Goal: Task Accomplishment & Management: Use online tool/utility

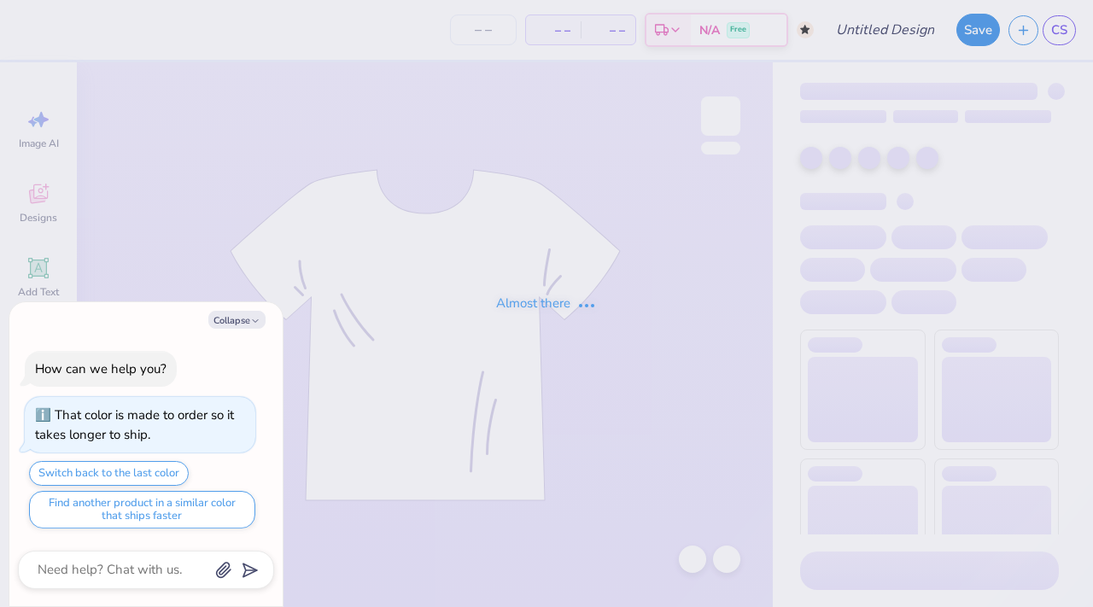
type textarea "x"
type input "Warner Sweats"
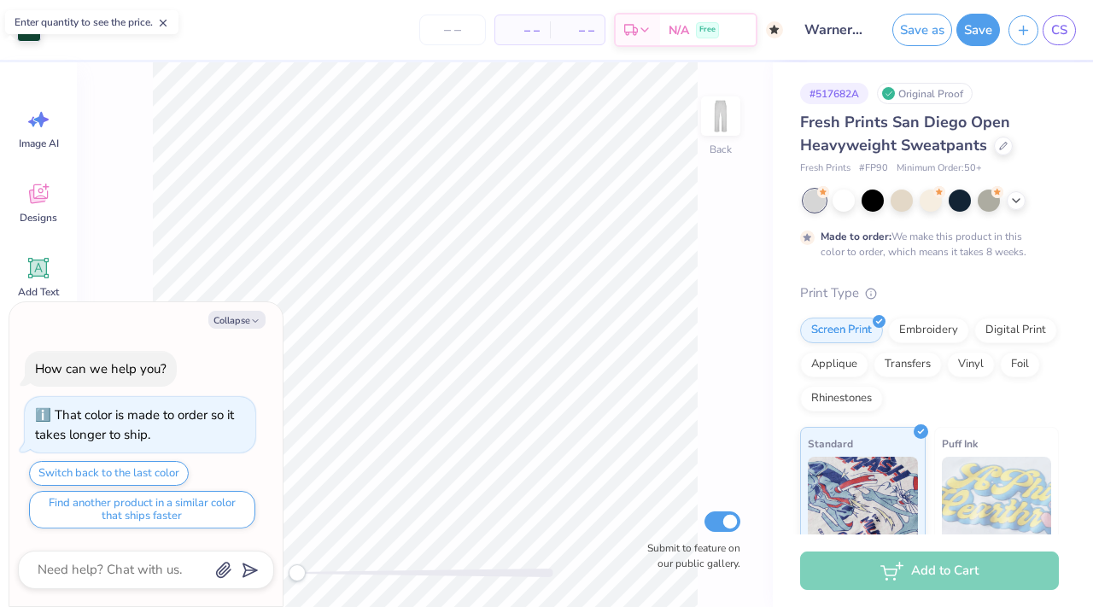
type textarea "x"
click at [430, 36] on input "number" at bounding box center [452, 30] width 67 height 31
type input "3"
type textarea "x"
type input "30"
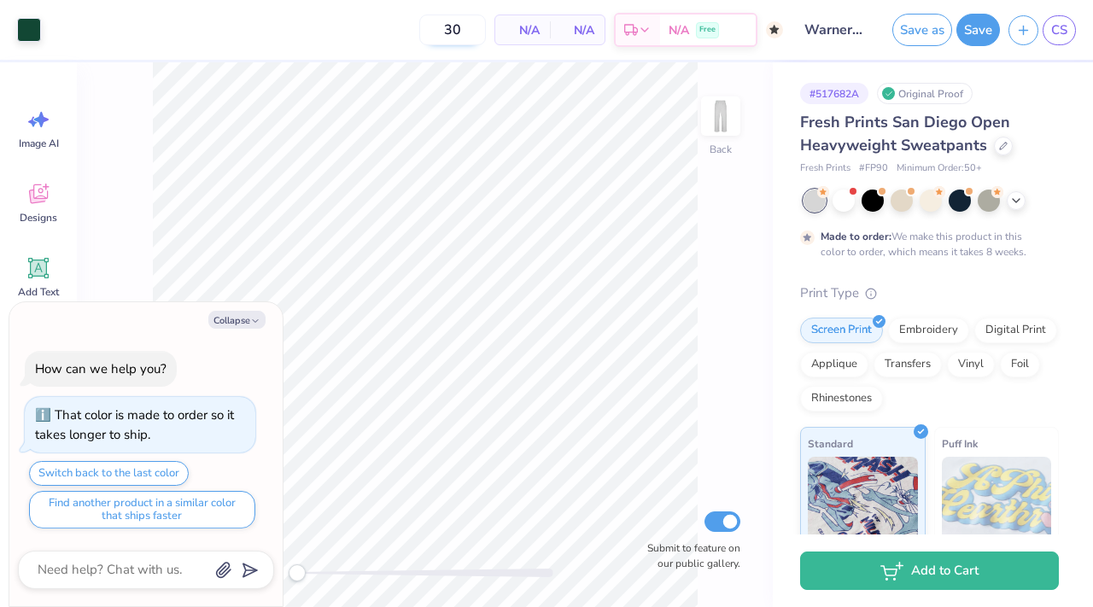
type textarea "x"
type input "3"
type textarea "x"
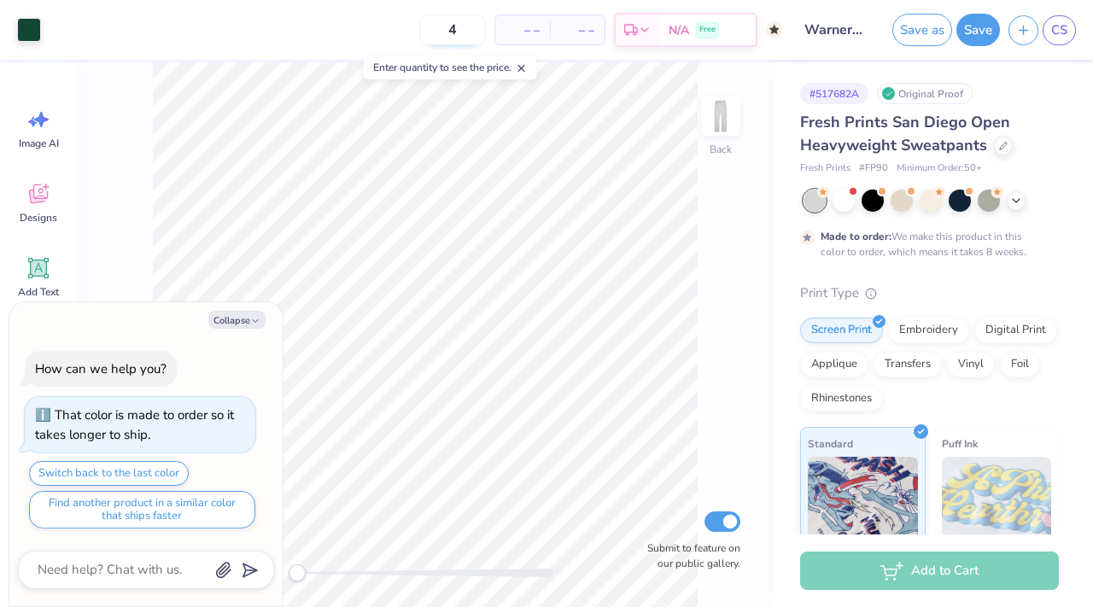
type input "40"
type textarea "x"
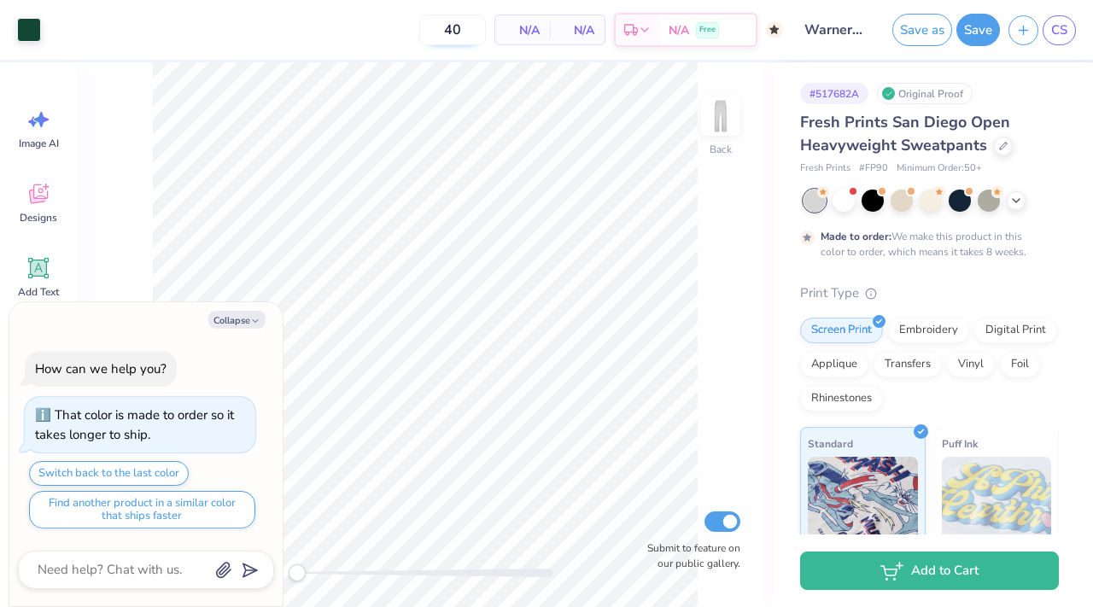
type input "4"
type textarea "x"
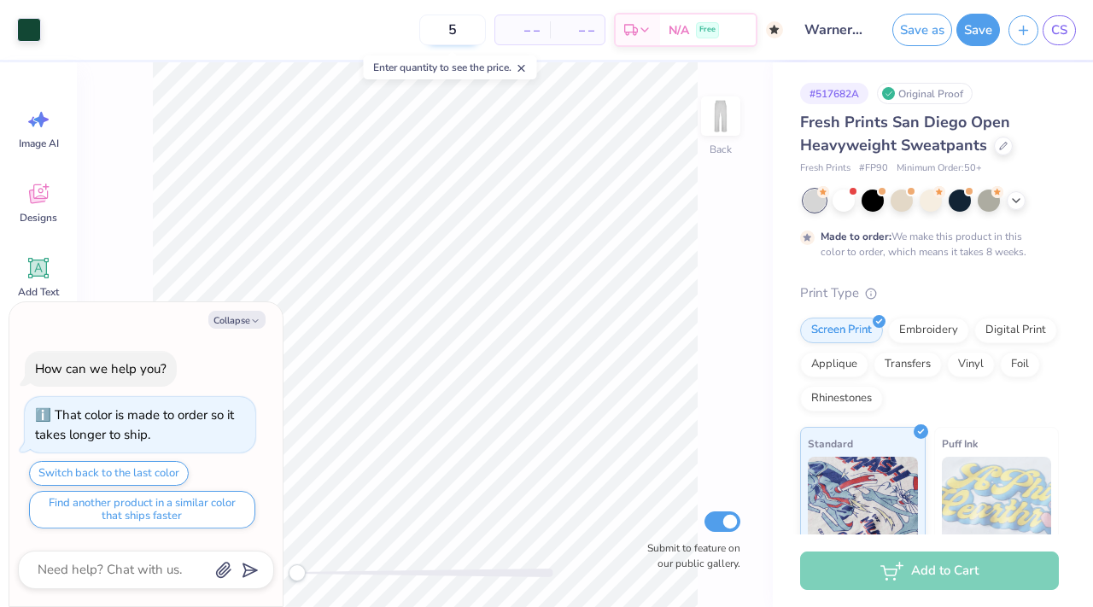
type input "50"
type textarea "x"
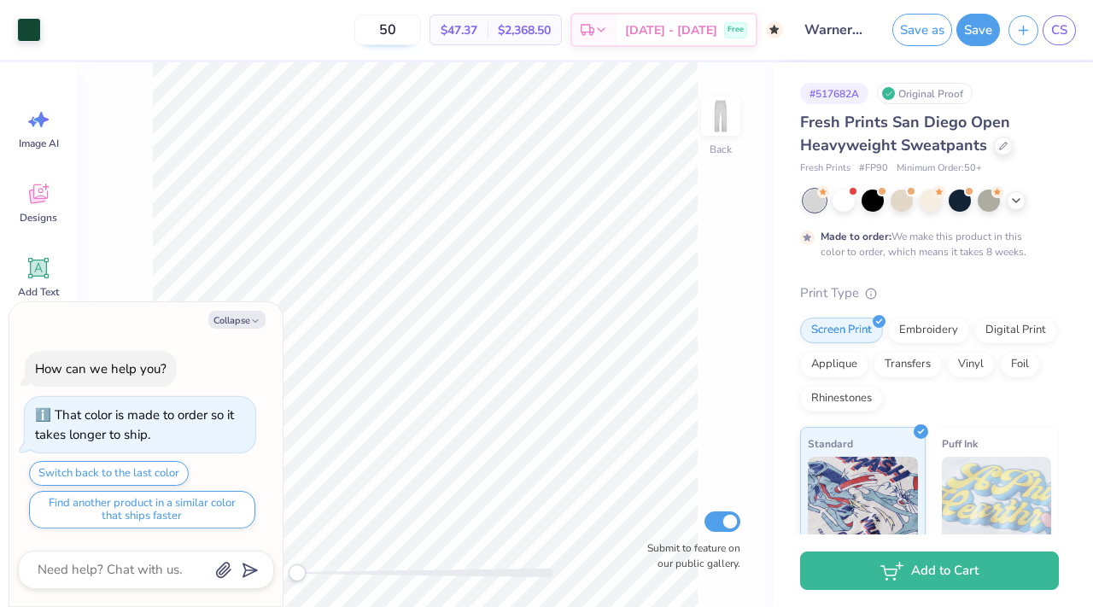
type input "5"
type textarea "x"
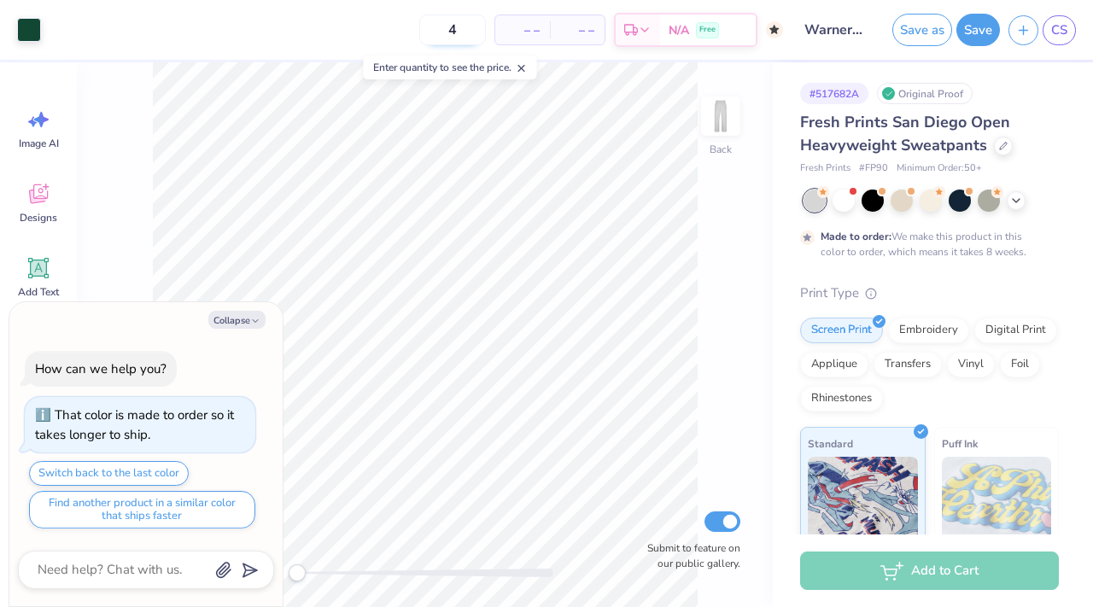
type input "45"
type textarea "x"
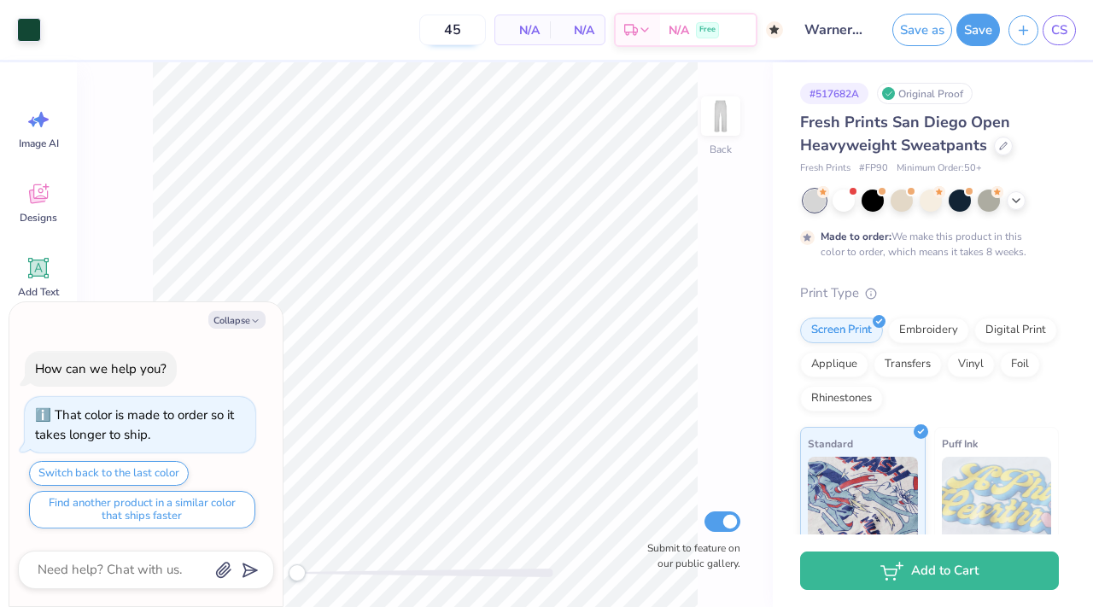
type input "4"
type textarea "x"
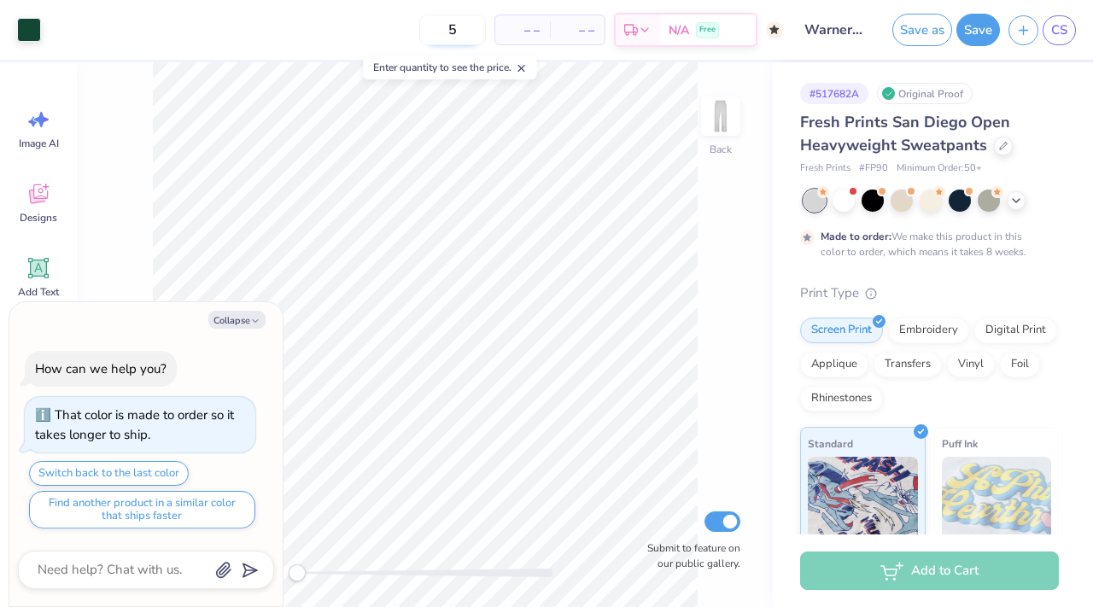
type input "50"
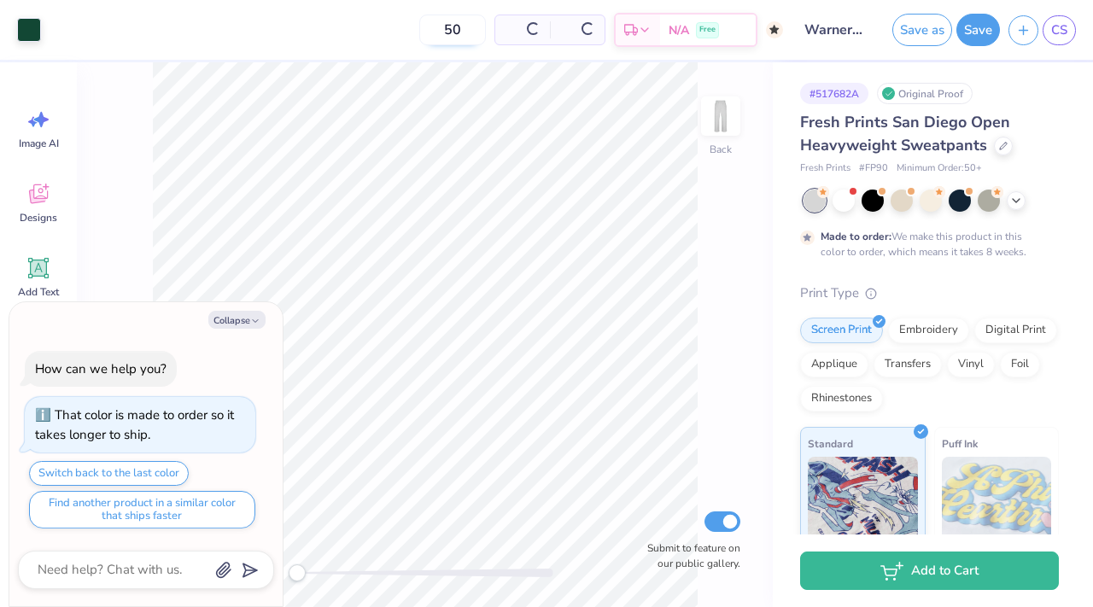
type textarea "x"
type input "5"
type textarea "x"
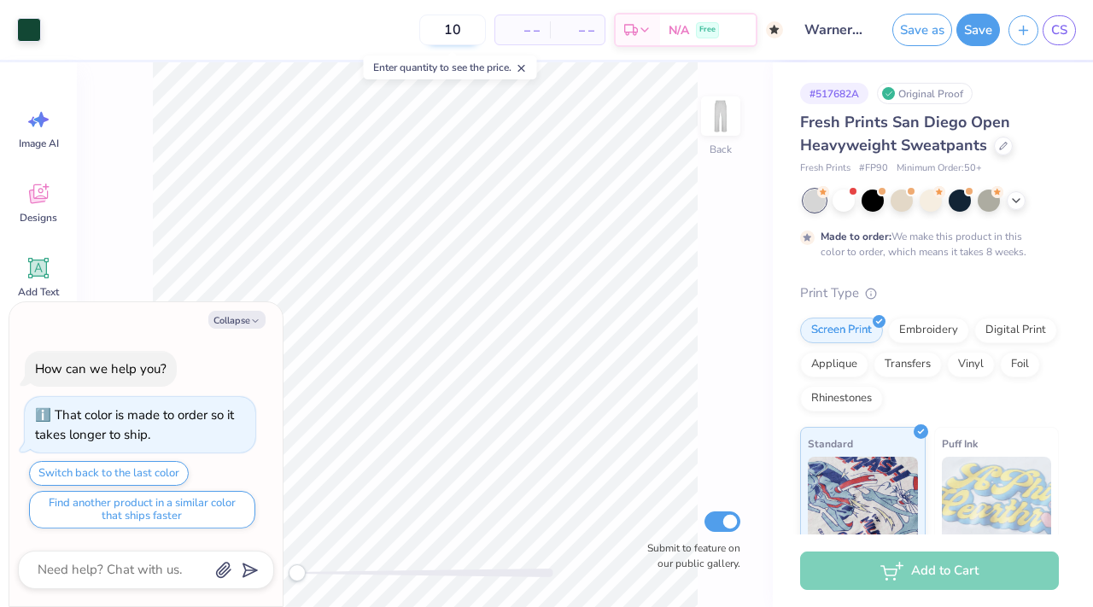
type input "100"
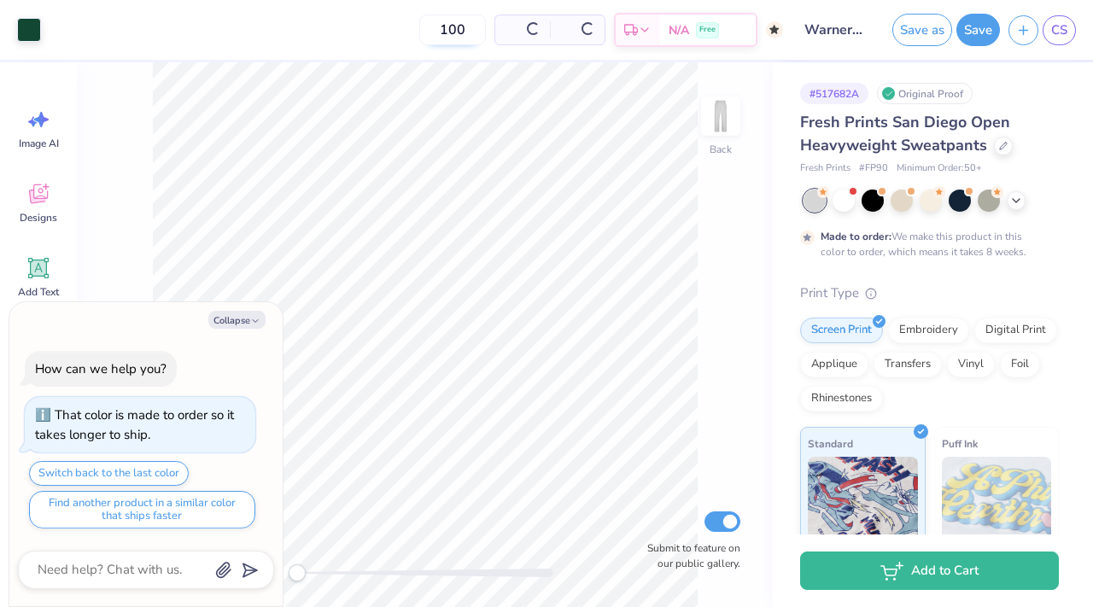
type textarea "x"
type input "1"
type textarea "x"
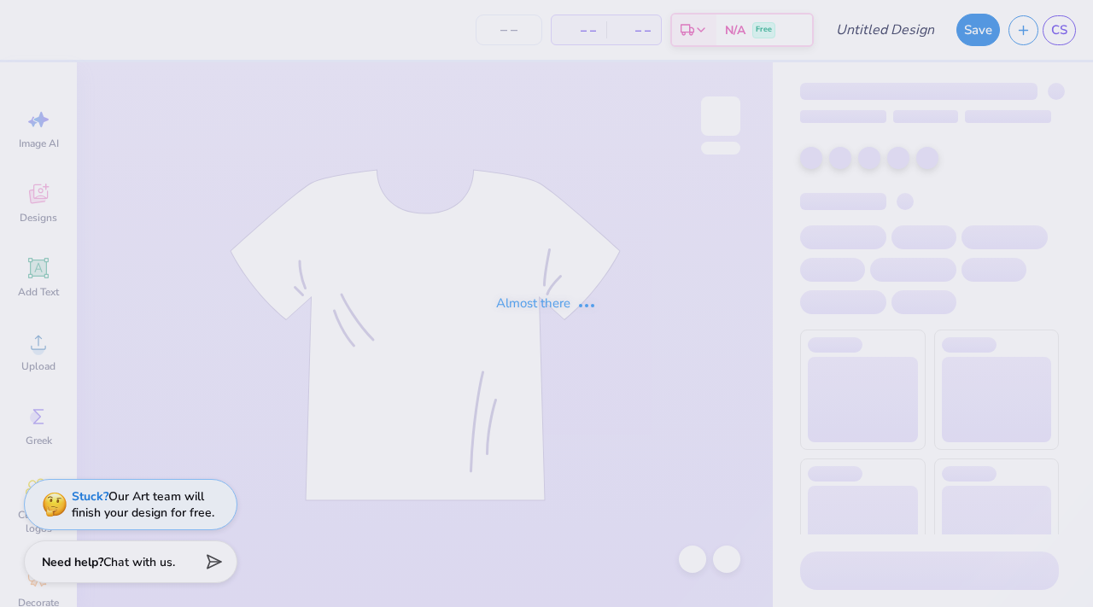
type input "Crush Hoodie"
type input "50"
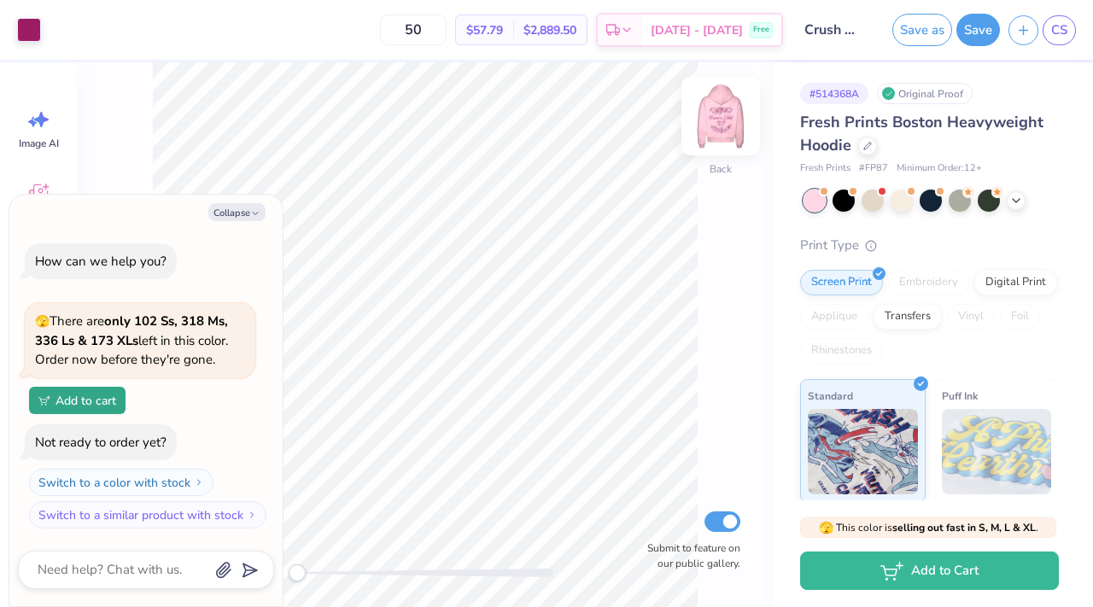
click at [720, 128] on img at bounding box center [721, 116] width 68 height 68
click at [724, 90] on div "Front Submit to feature on our public gallery." at bounding box center [425, 334] width 696 height 545
click at [727, 117] on img at bounding box center [721, 116] width 68 height 68
type textarea "x"
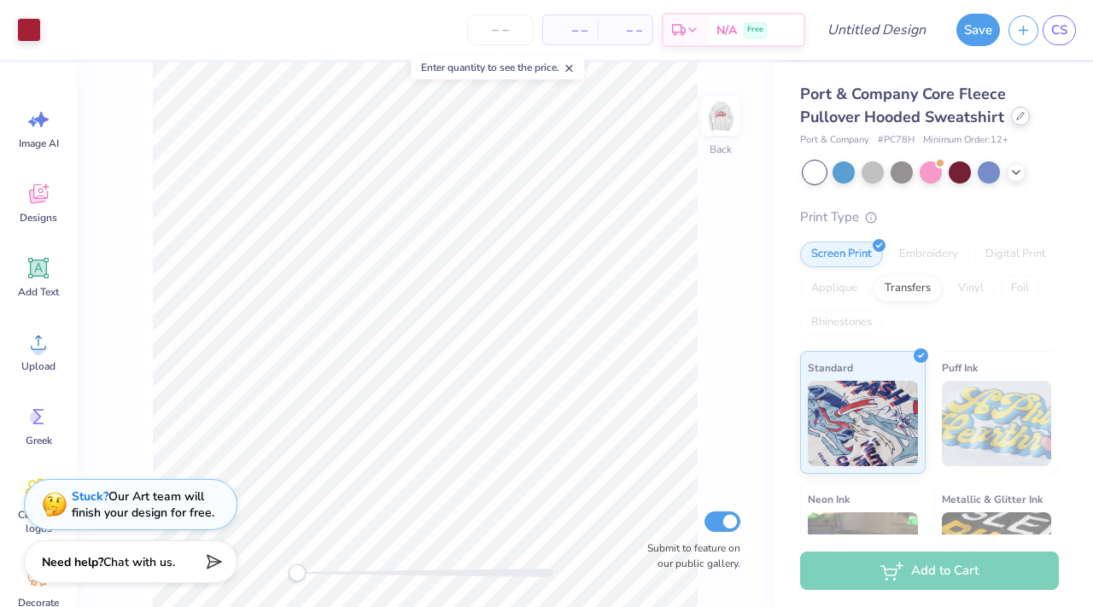
click at [1017, 117] on icon at bounding box center [1020, 116] width 7 height 7
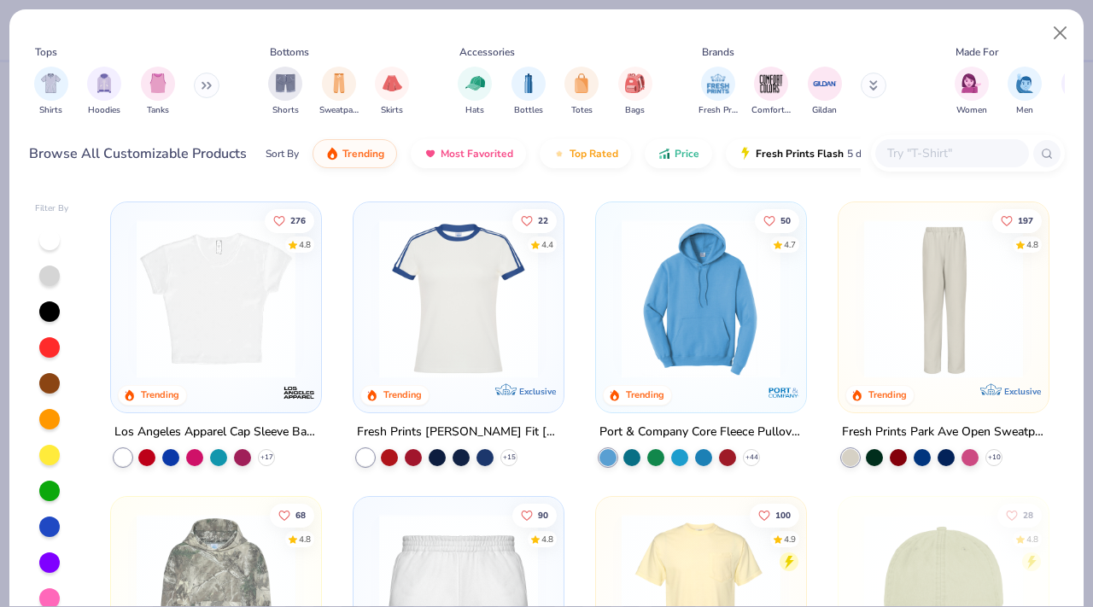
scroll to position [1171, 0]
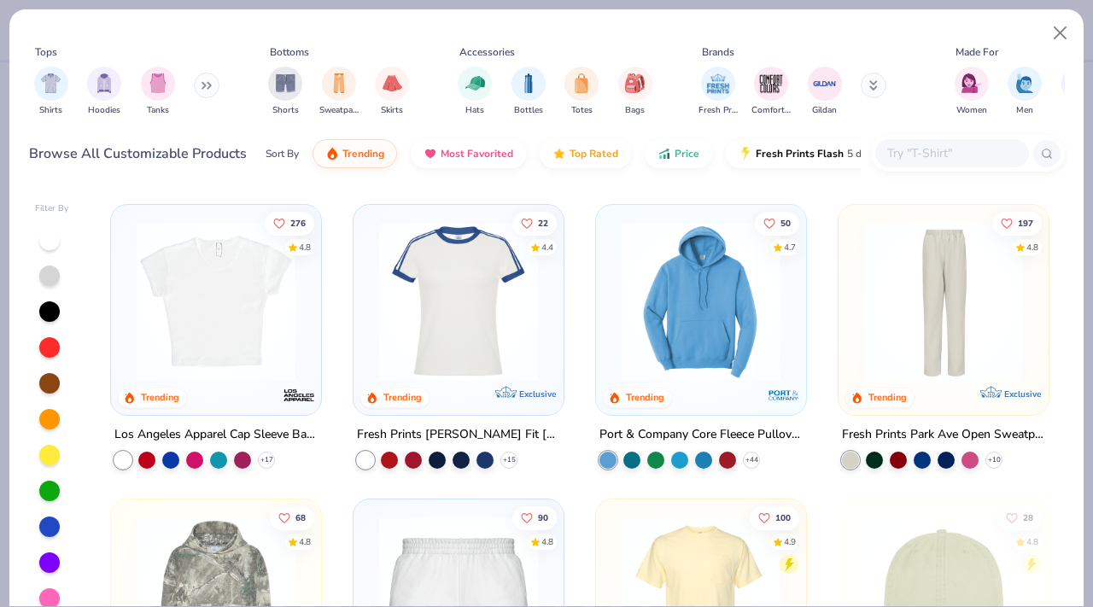
click at [250, 334] on img at bounding box center [216, 301] width 176 height 159
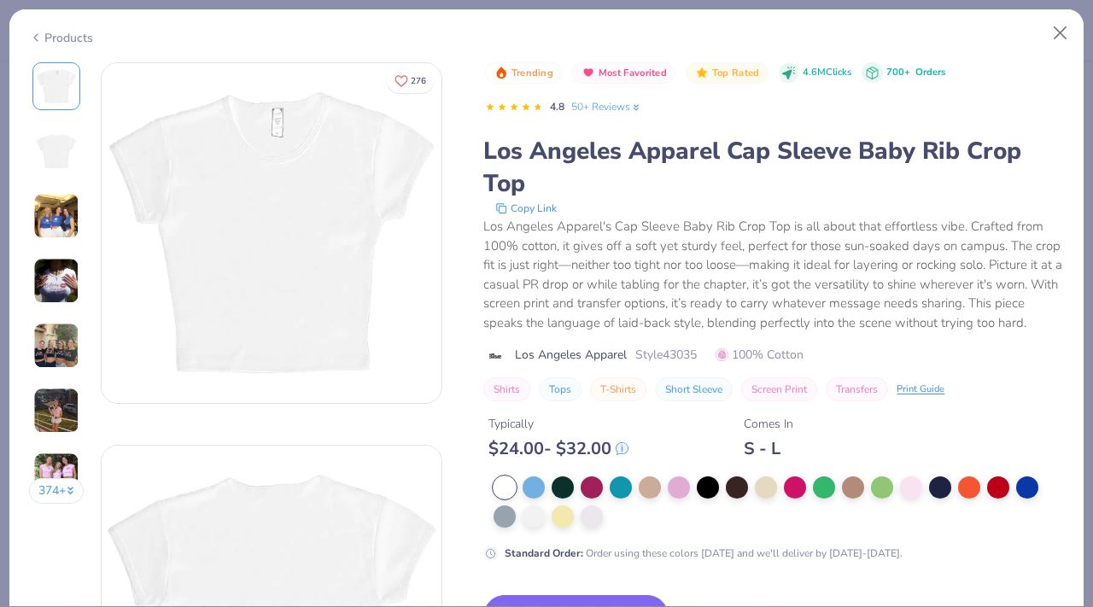
click at [334, 230] on img at bounding box center [272, 233] width 340 height 340
click at [635, 605] on button "Switch to This" at bounding box center [575, 616] width 185 height 43
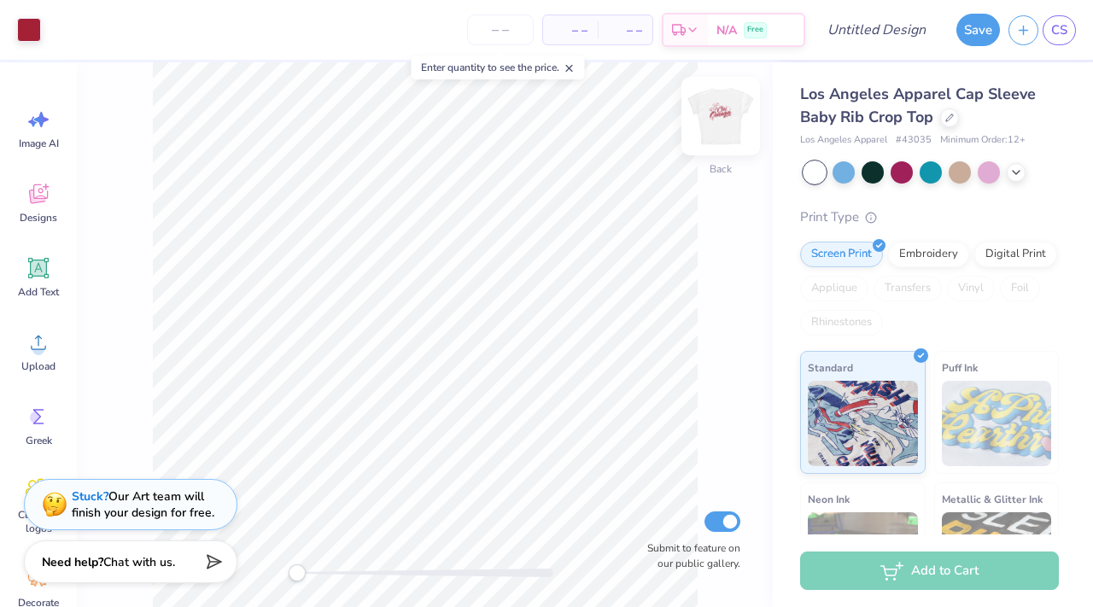
click at [730, 117] on img at bounding box center [721, 116] width 68 height 68
click at [730, 117] on img at bounding box center [721, 116] width 34 height 34
click at [712, 126] on img at bounding box center [721, 116] width 68 height 68
click at [728, 119] on img at bounding box center [721, 116] width 68 height 68
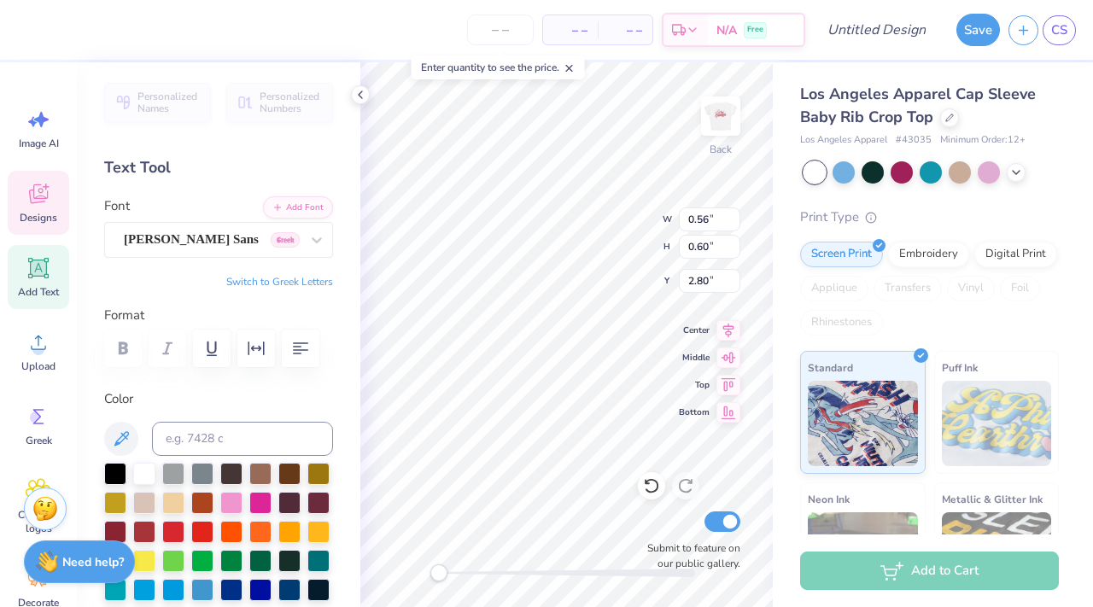
type textarea "W"
type input "0.64"
type input "0.61"
type textarea "H"
click at [592, 205] on div "Hold “Option ⌥” to see the space between elements." at bounding box center [650, 218] width 171 height 39
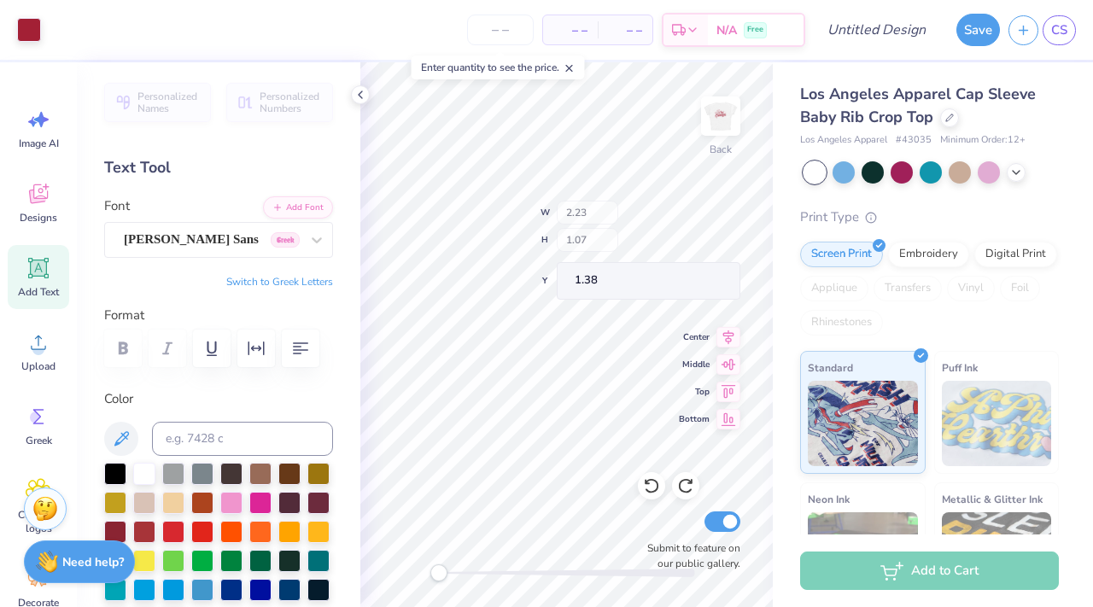
click at [608, 210] on div "Back W 2.23 H 1.07 Y 1.38 Center Middle Top Bottom Submit to feature on our pub…" at bounding box center [566, 334] width 413 height 545
type input "1.81"
click at [358, 97] on icon at bounding box center [361, 95] width 14 height 14
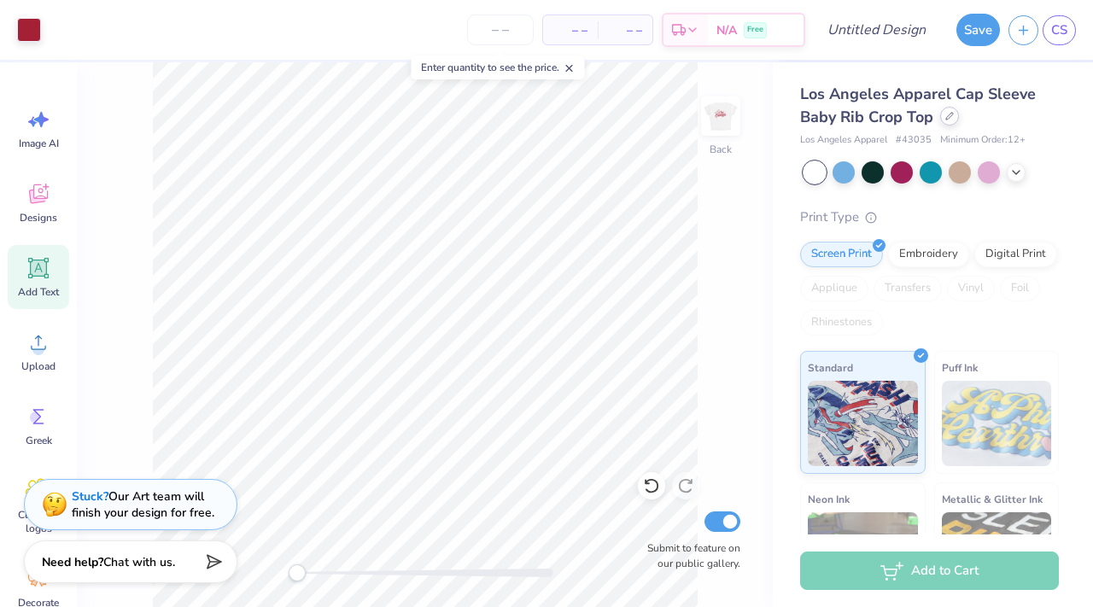
click at [950, 121] on div at bounding box center [950, 116] width 19 height 19
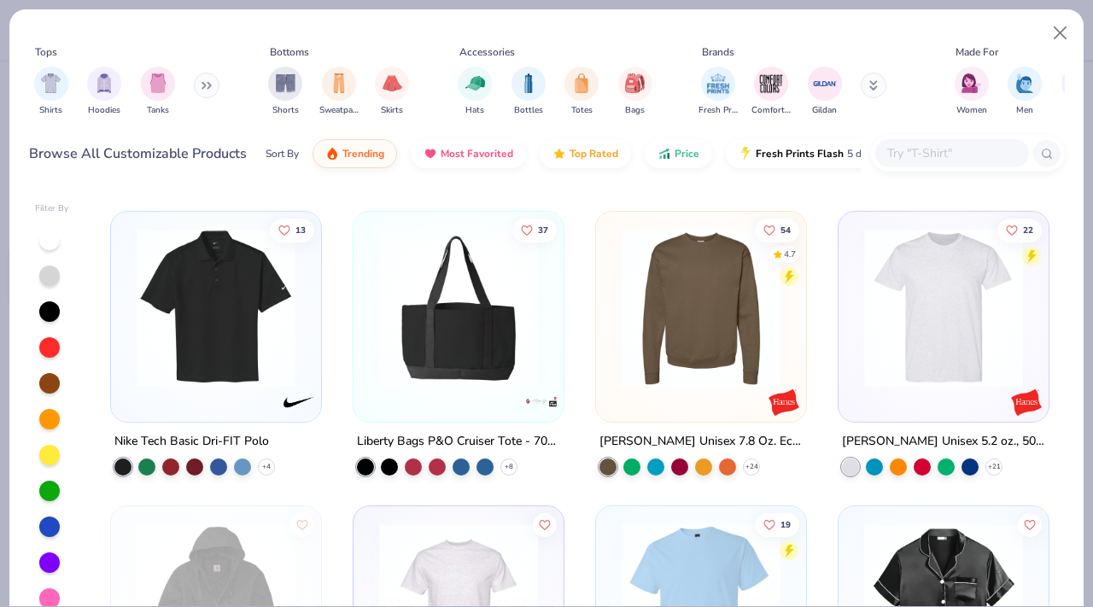
scroll to position [5348, 0]
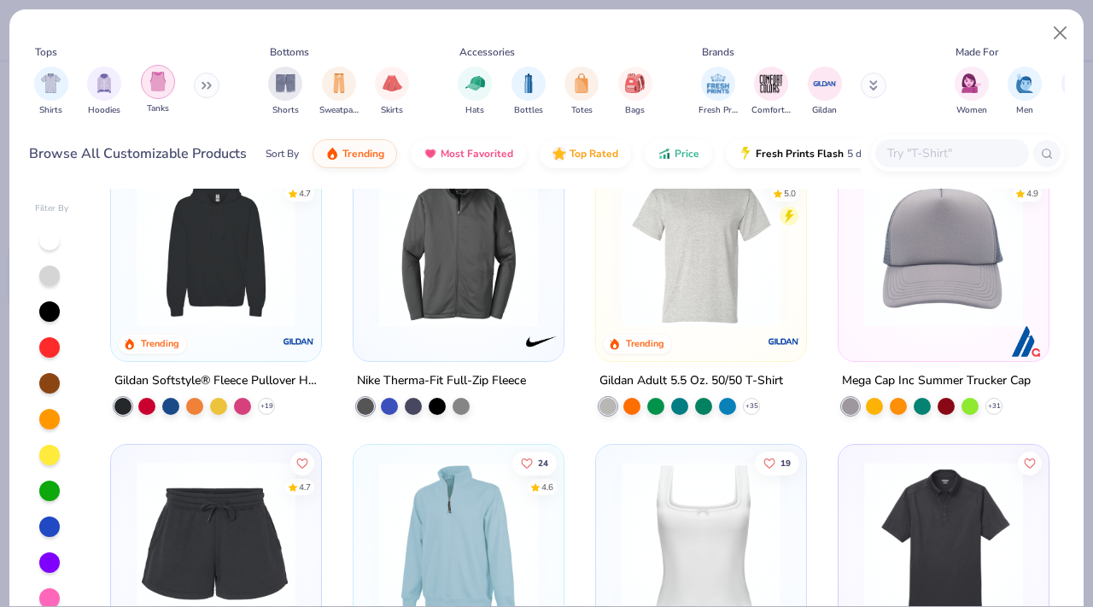
click at [161, 87] on img "filter for Tanks" at bounding box center [158, 82] width 19 height 20
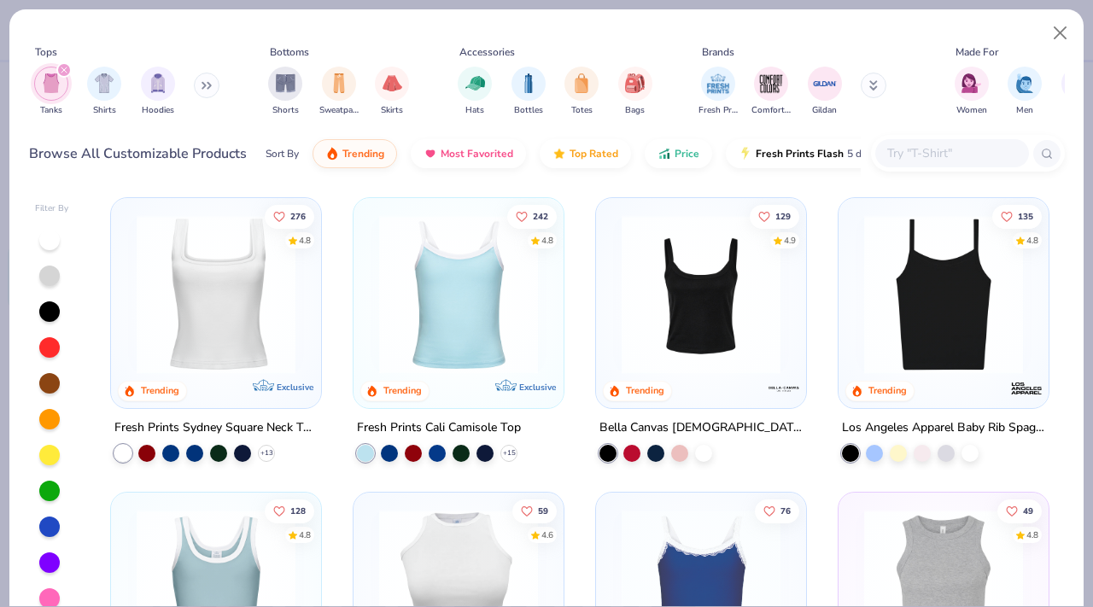
click at [498, 322] on img at bounding box center [459, 294] width 176 height 159
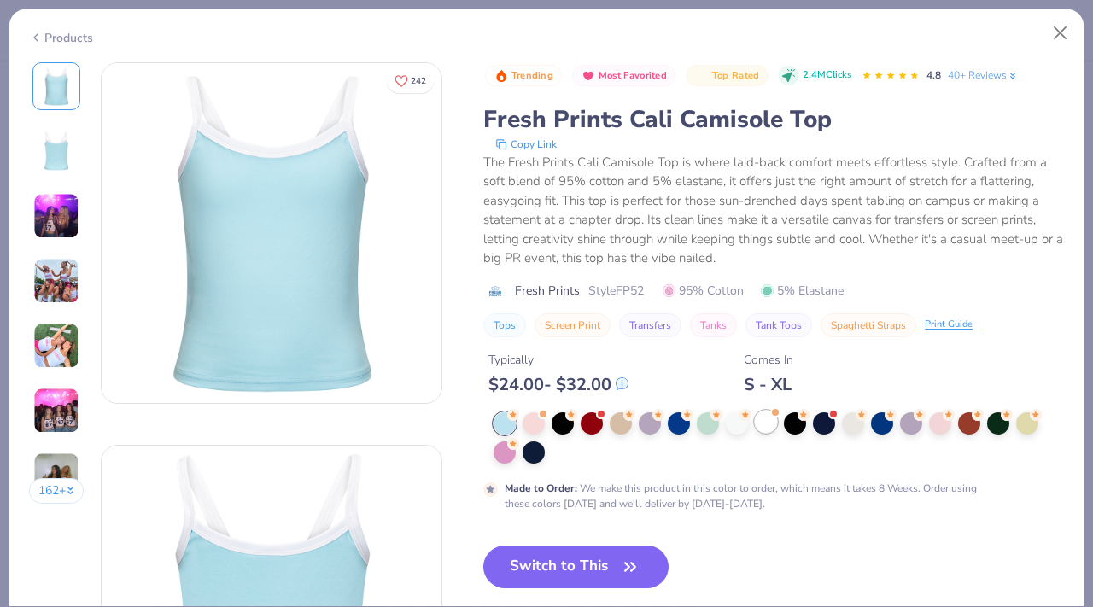
click at [765, 431] on div at bounding box center [766, 422] width 22 height 22
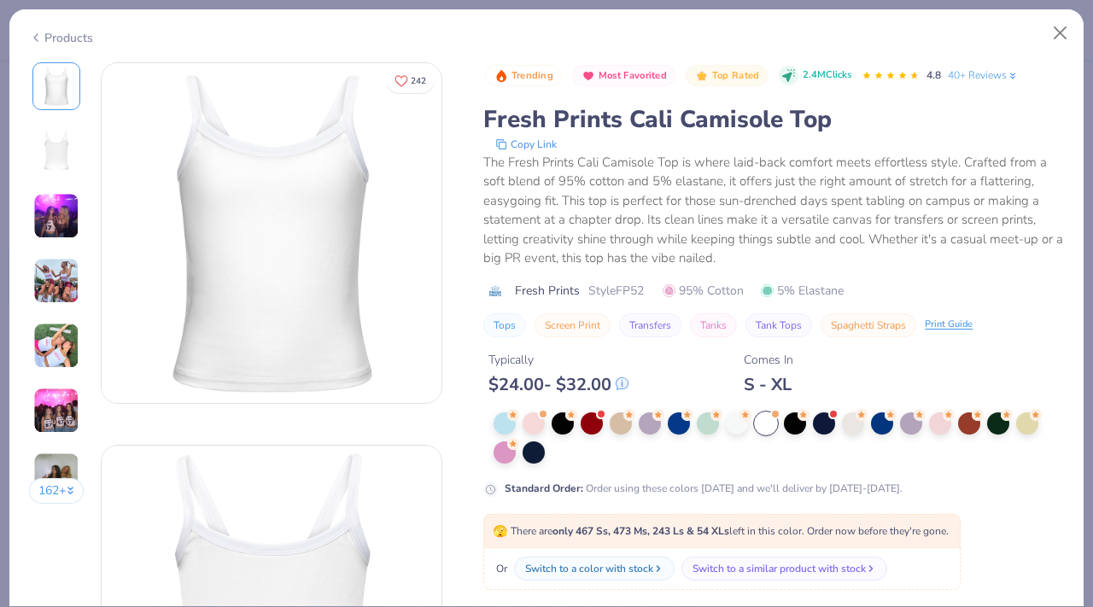
click at [36, 39] on icon at bounding box center [36, 37] width 14 height 21
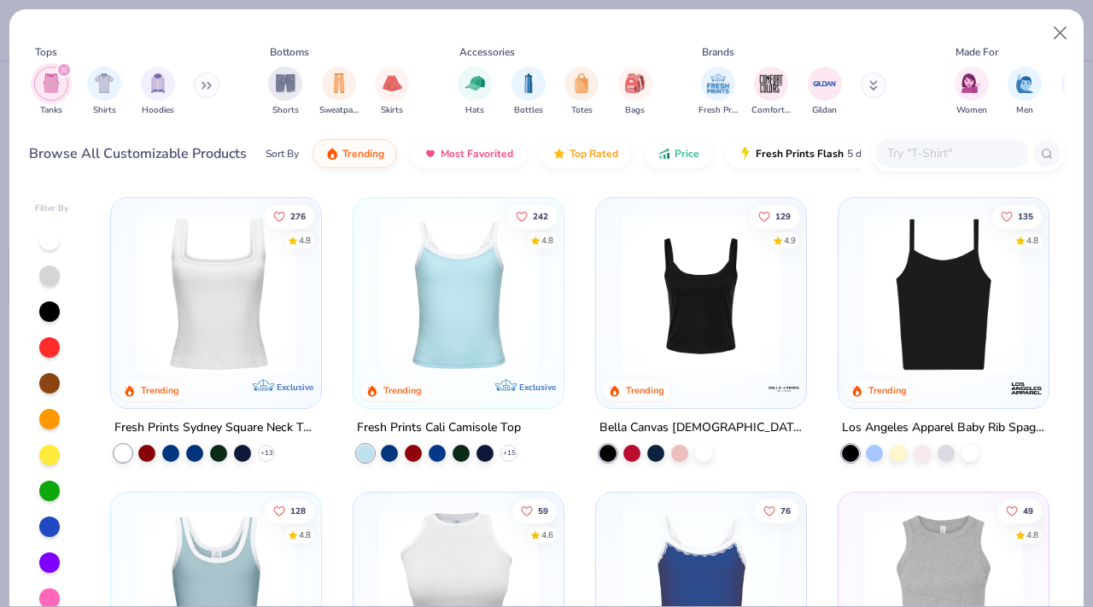
click at [705, 287] on img at bounding box center [701, 294] width 176 height 159
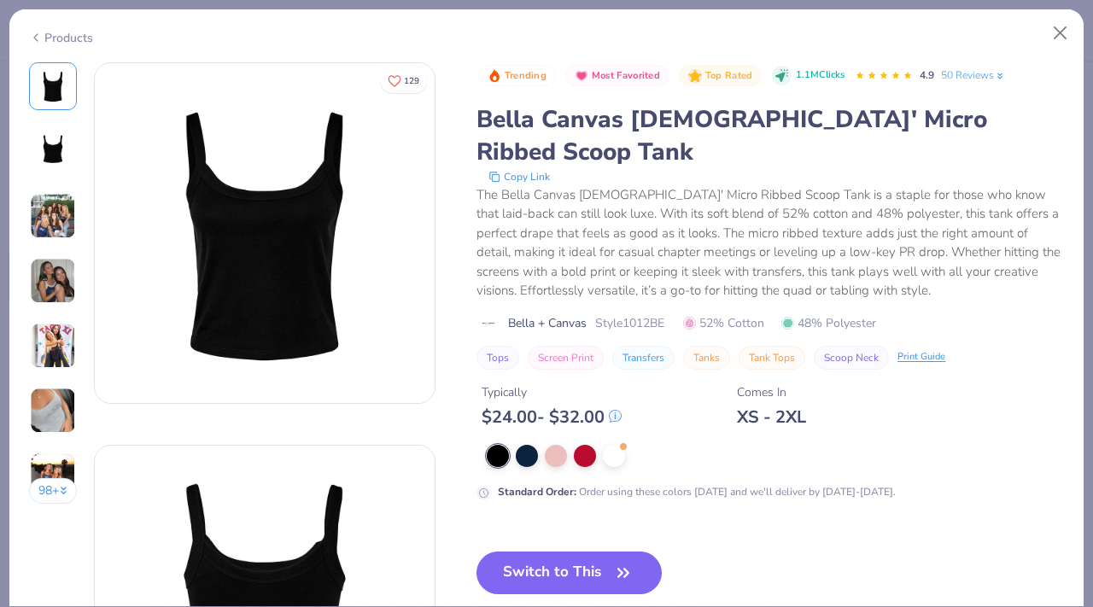
click at [32, 215] on img at bounding box center [53, 216] width 46 height 46
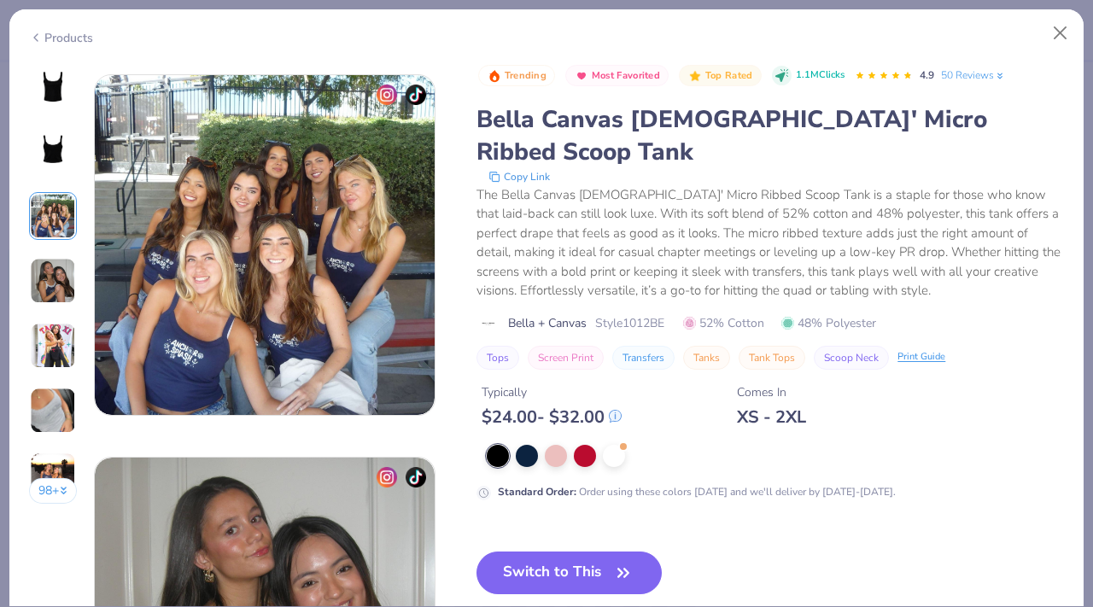
scroll to position [765, 0]
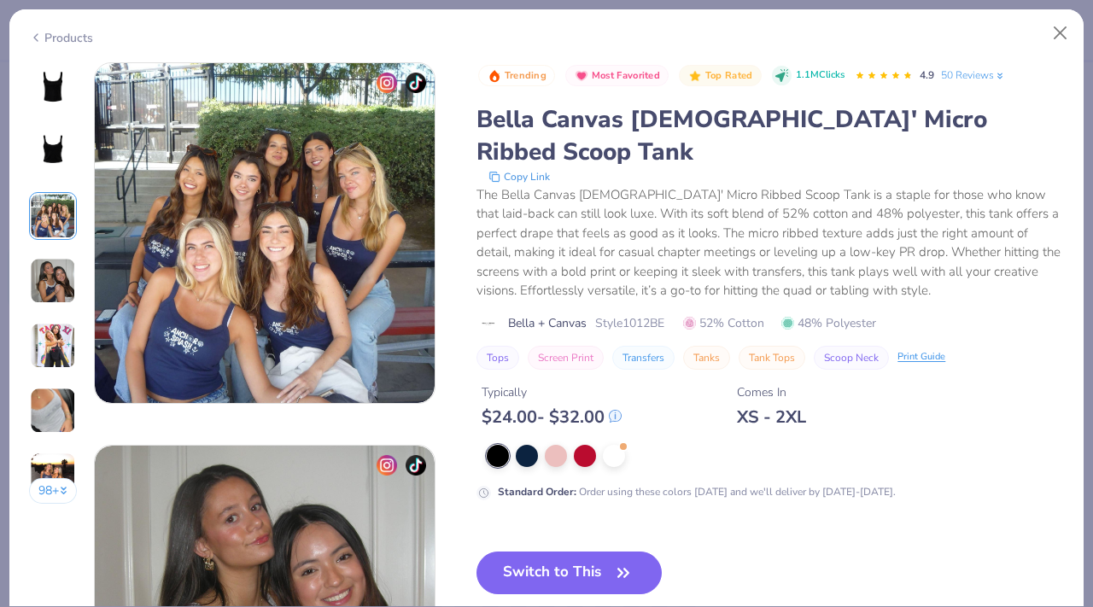
click at [50, 258] on img at bounding box center [53, 281] width 46 height 46
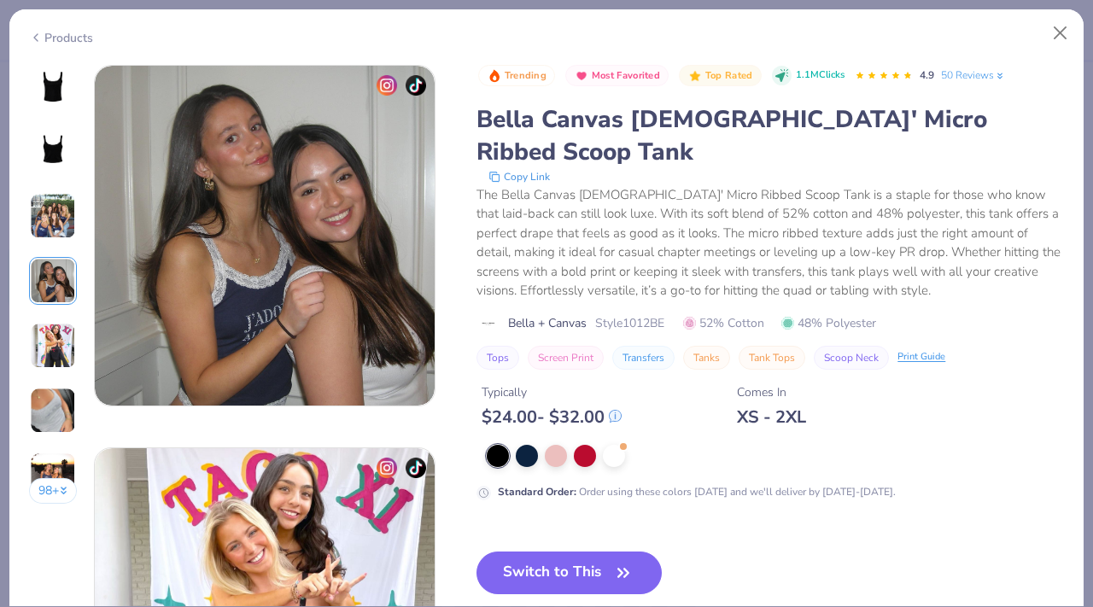
scroll to position [1148, 0]
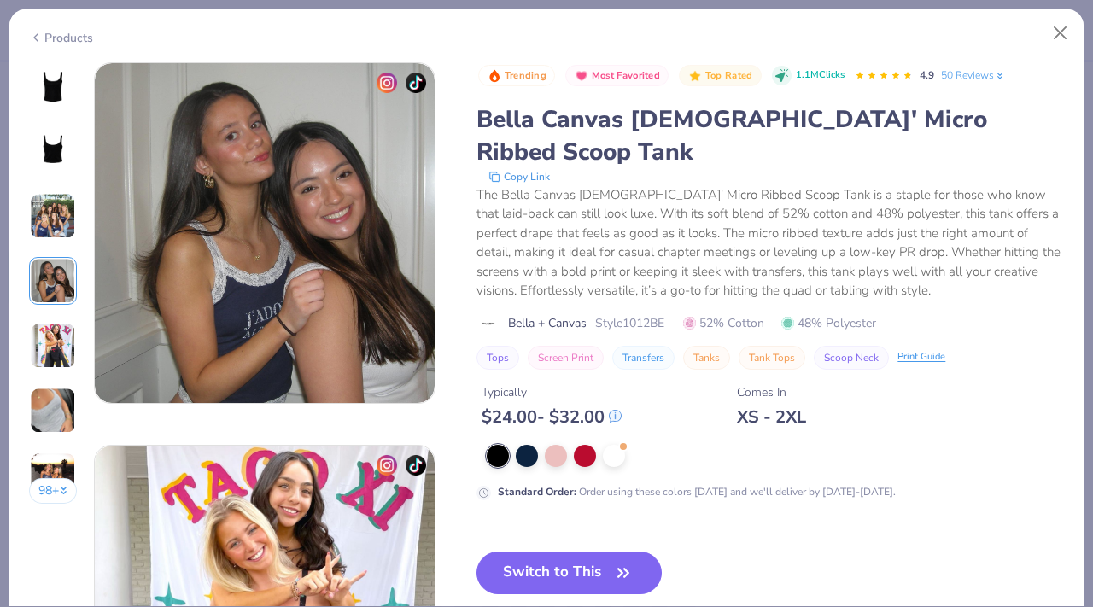
click at [56, 330] on img at bounding box center [53, 346] width 46 height 46
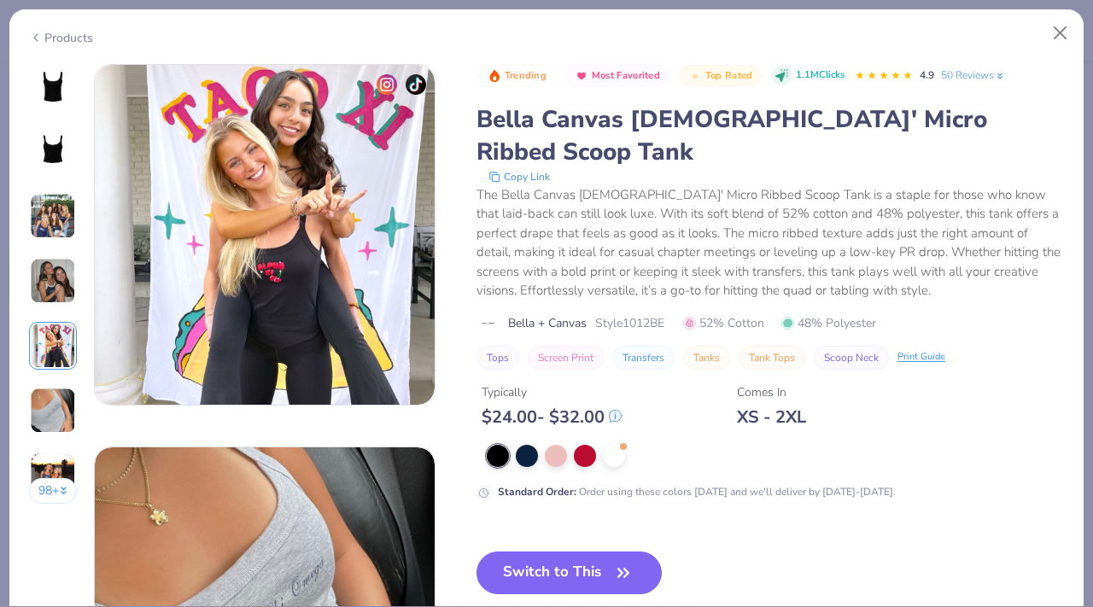
scroll to position [1531, 0]
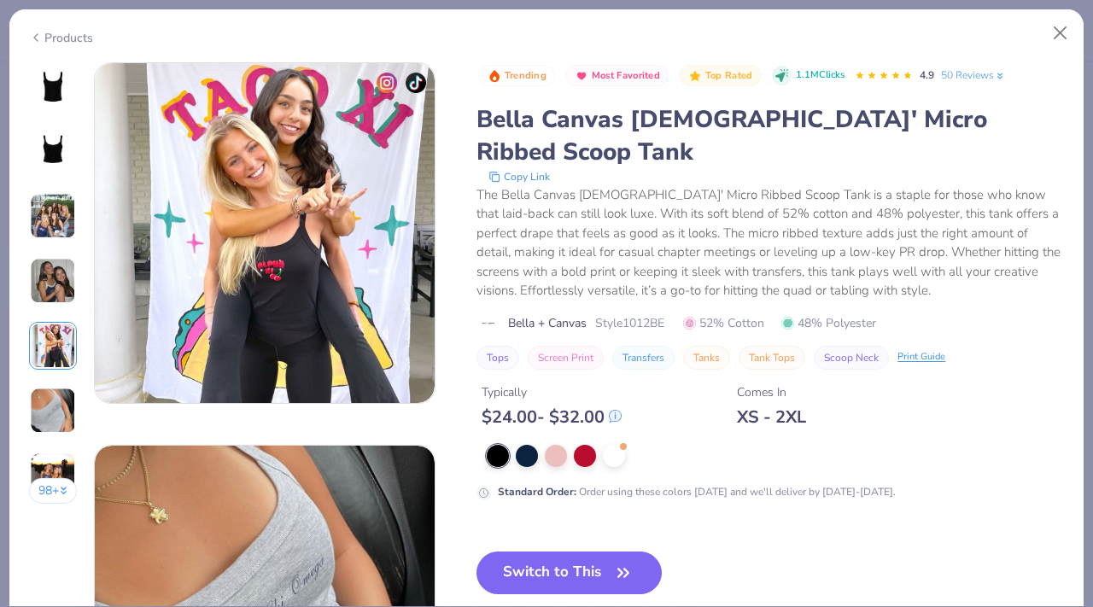
click at [50, 384] on div "98 +" at bounding box center [53, 289] width 49 height 454
click at [43, 412] on img at bounding box center [53, 411] width 46 height 46
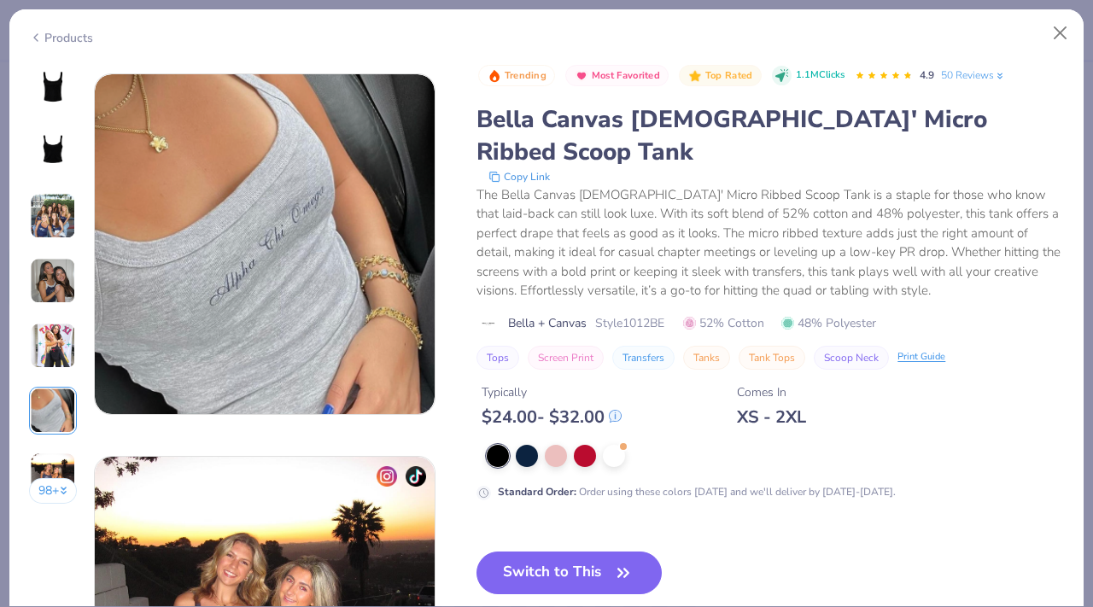
scroll to position [1913, 0]
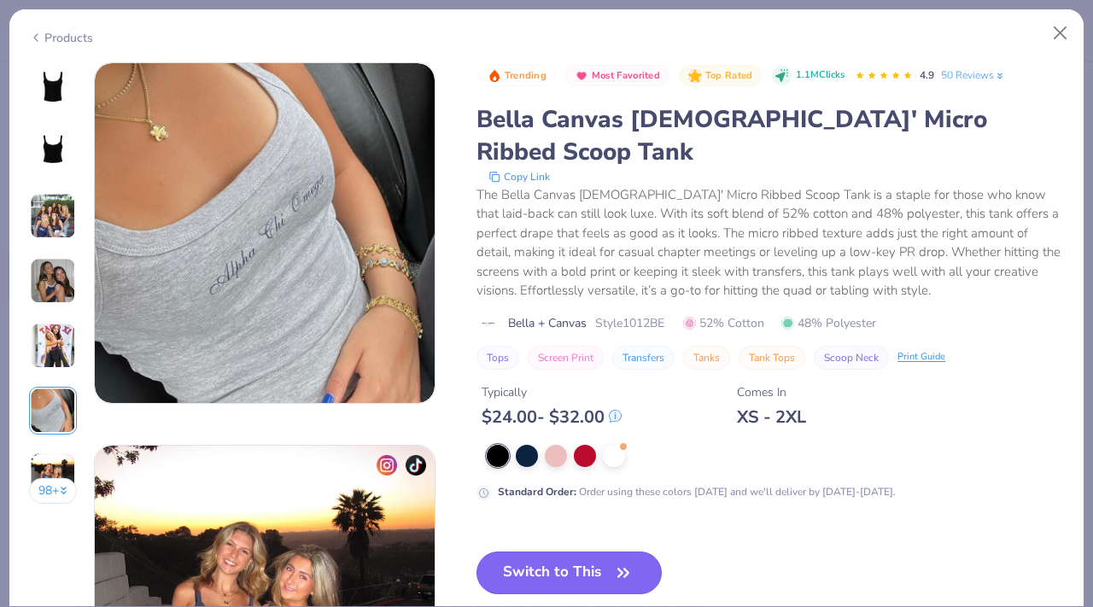
click at [602, 552] on button "Switch to This" at bounding box center [569, 573] width 185 height 43
click at [588, 552] on button "Switch to This" at bounding box center [569, 573] width 185 height 43
click at [632, 561] on icon "button" at bounding box center [624, 573] width 24 height 24
click at [812, 503] on div "Trending Most Favorited Top Rated 1.1M Clicks 4.9 50 Reviews Bella Canvas [DEMO…" at bounding box center [771, 422] width 588 height 720
click at [580, 552] on button "Switch to This" at bounding box center [569, 573] width 185 height 43
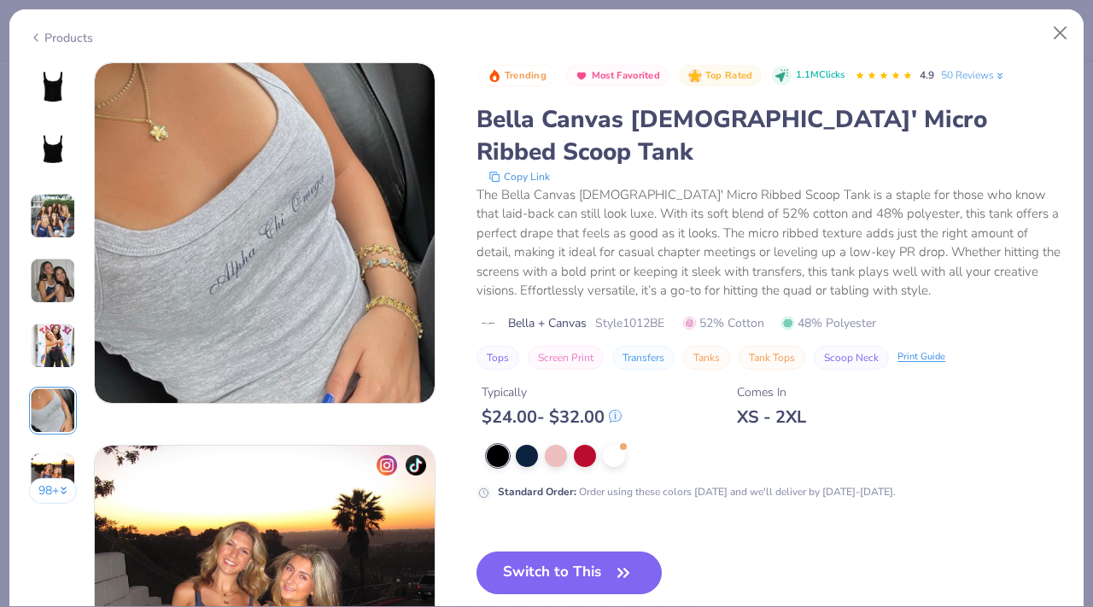
click at [580, 552] on button "Switch to This" at bounding box center [569, 573] width 185 height 43
click at [57, 87] on img at bounding box center [52, 86] width 41 height 41
click at [52, 85] on img at bounding box center [52, 86] width 41 height 41
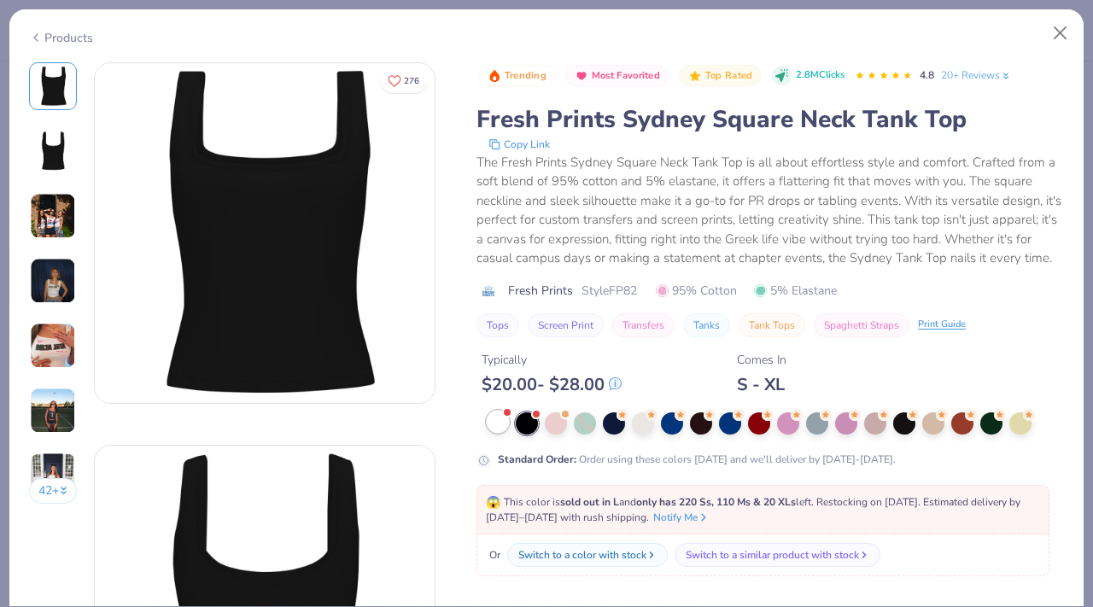
click at [501, 423] on div at bounding box center [498, 422] width 22 height 22
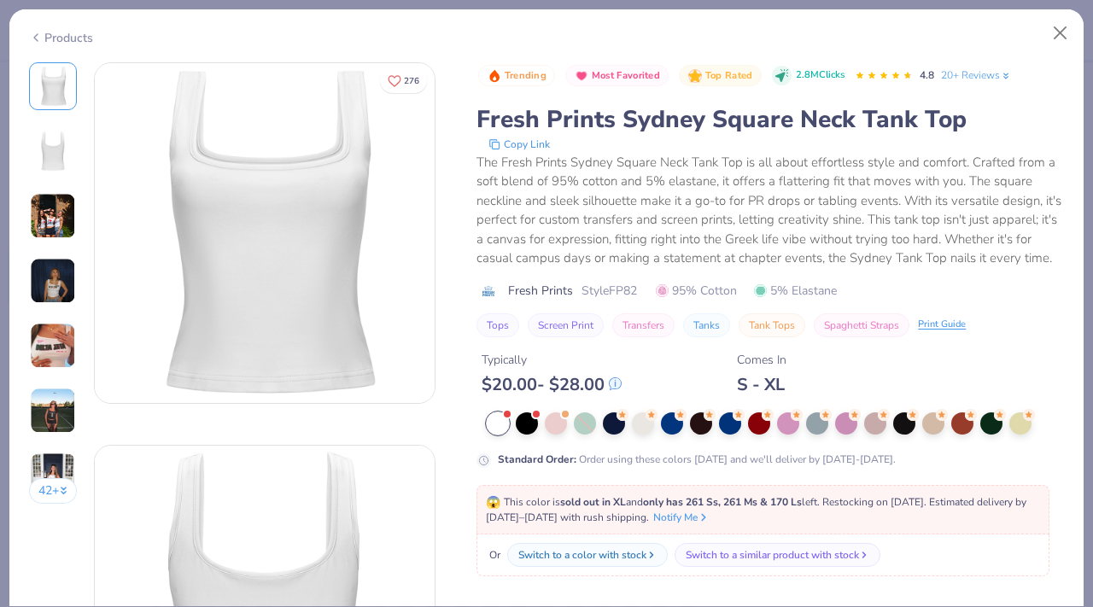
click at [36, 35] on polyline at bounding box center [35, 37] width 3 height 7
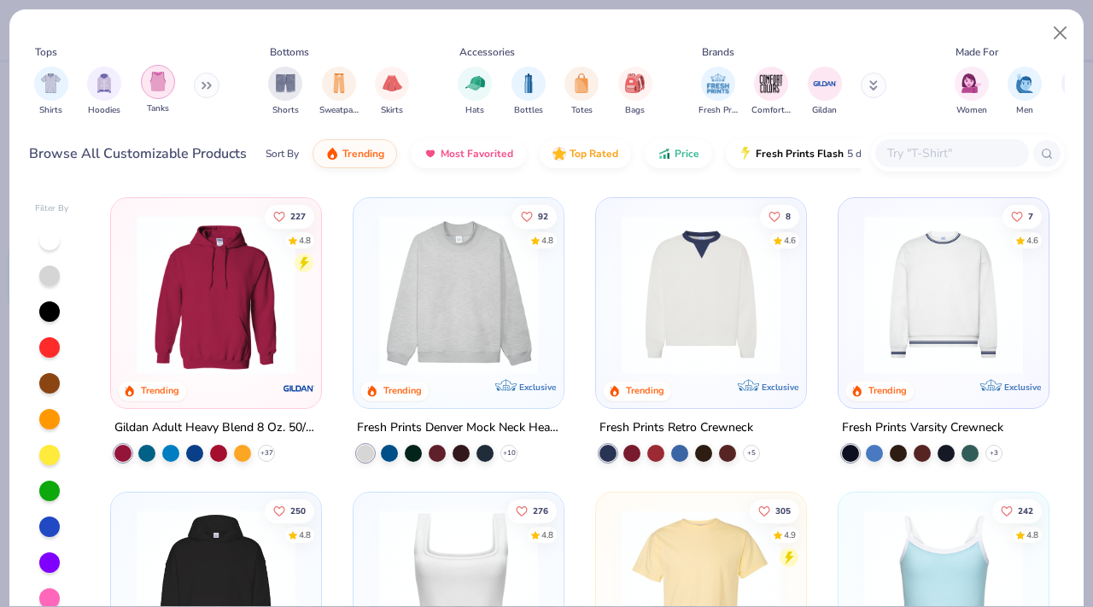
click at [160, 85] on img "filter for Tanks" at bounding box center [158, 82] width 19 height 20
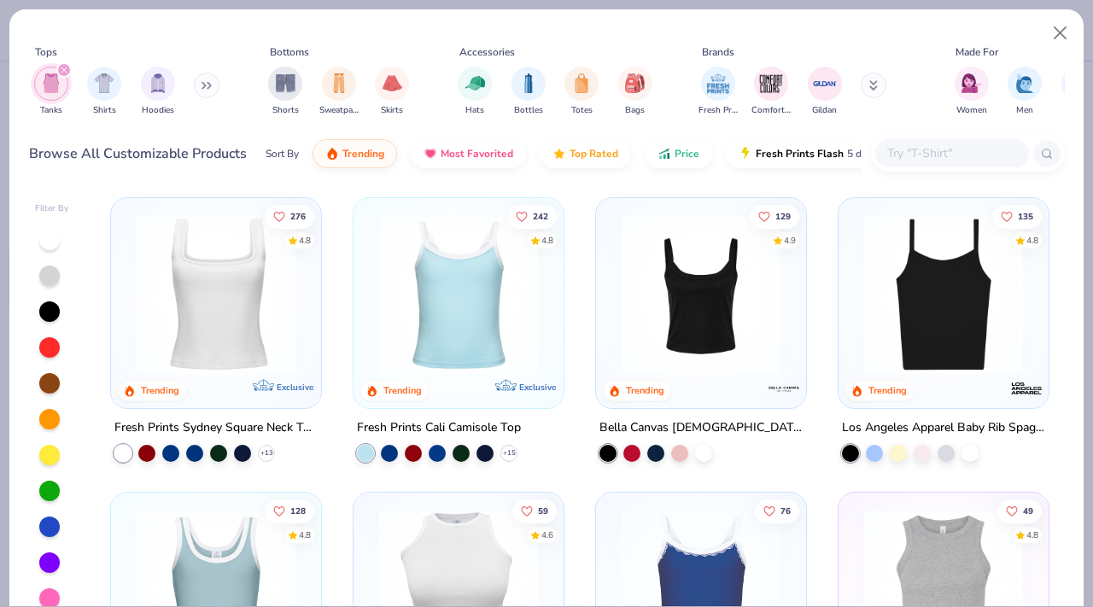
click at [651, 343] on img at bounding box center [701, 294] width 176 height 159
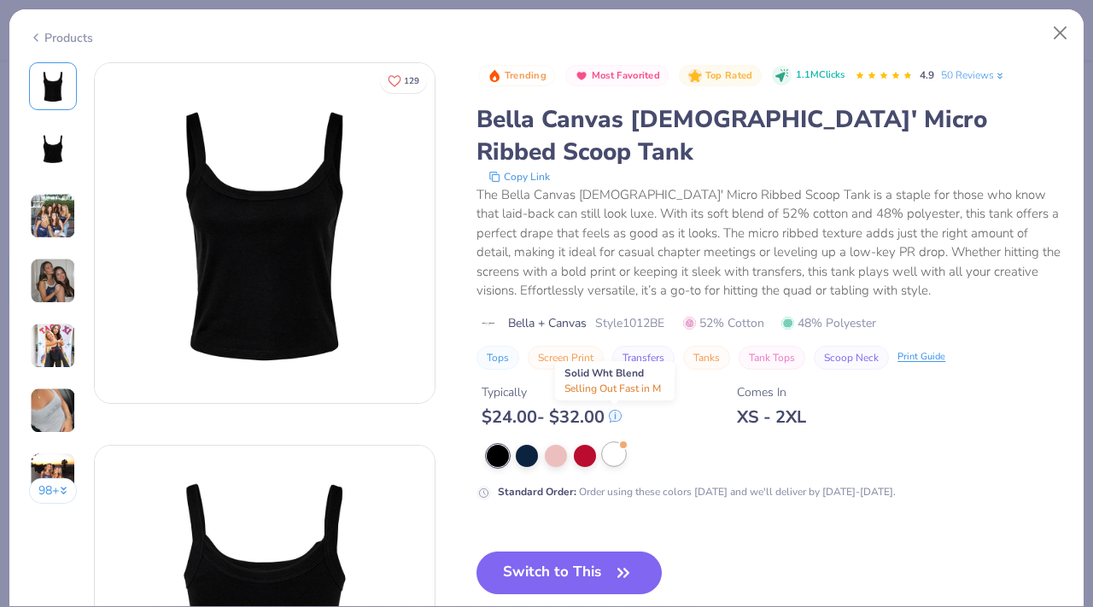
click at [617, 443] on div at bounding box center [614, 454] width 22 height 22
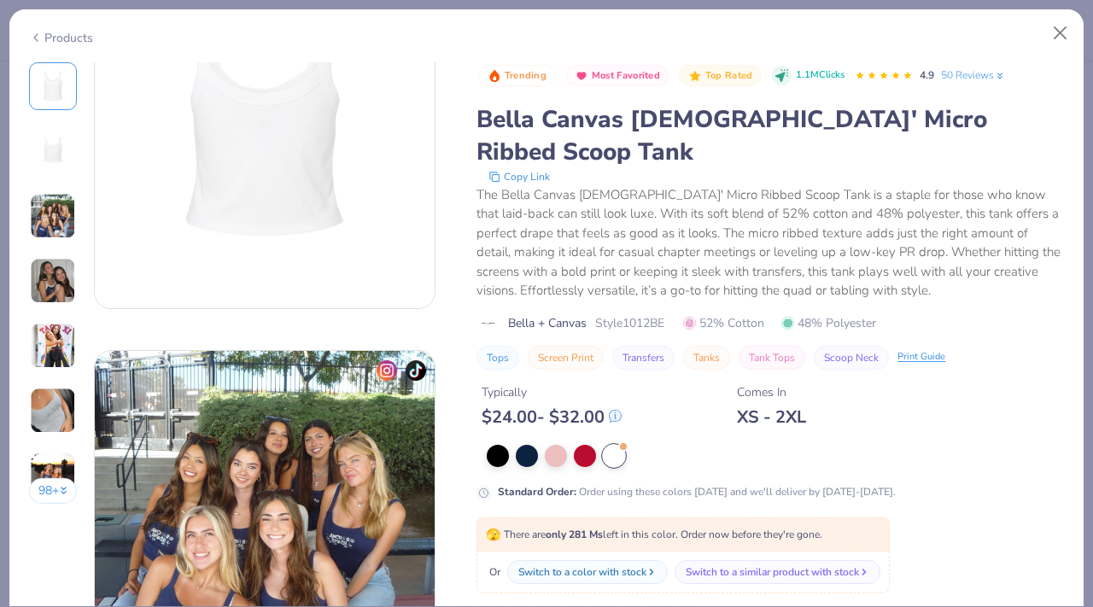
scroll to position [442, 0]
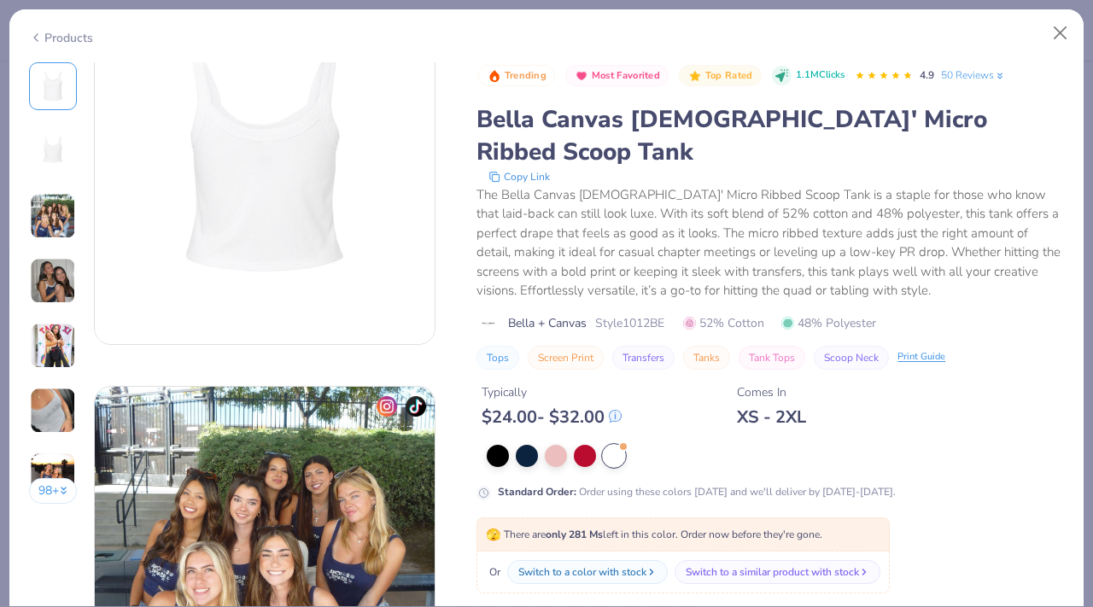
click at [559, 607] on div "Products 98 + 129 DU Delta Gamma, [GEOGRAPHIC_DATA] [GEOGRAPHIC_DATA], [US_STAT…" at bounding box center [547, 308] width 1076 height 599
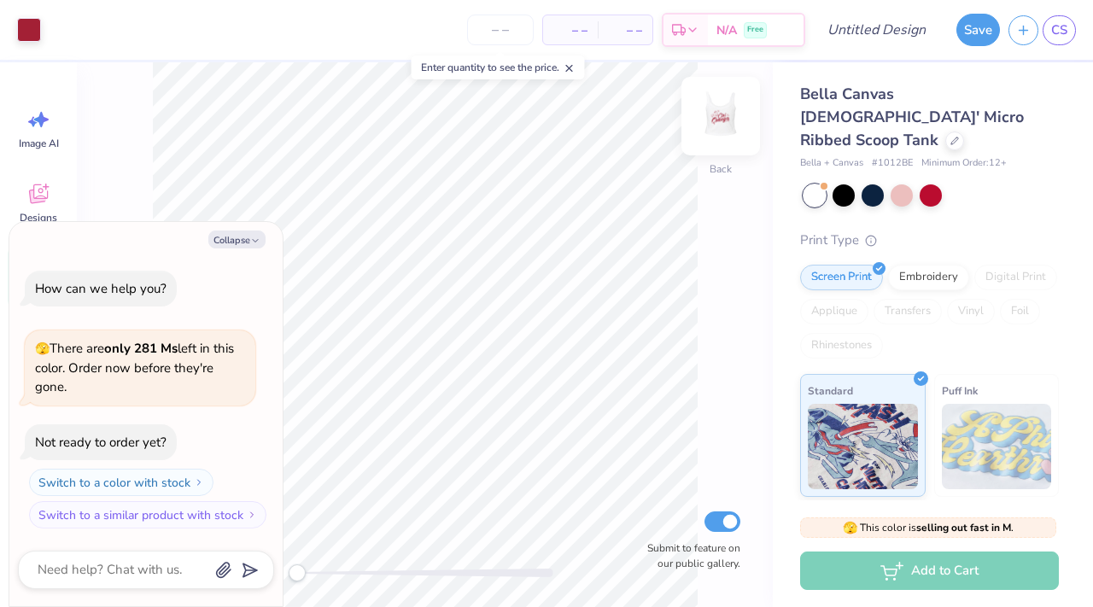
click at [724, 120] on img at bounding box center [721, 116] width 68 height 68
click at [240, 246] on button "Collapse" at bounding box center [236, 240] width 57 height 18
type textarea "x"
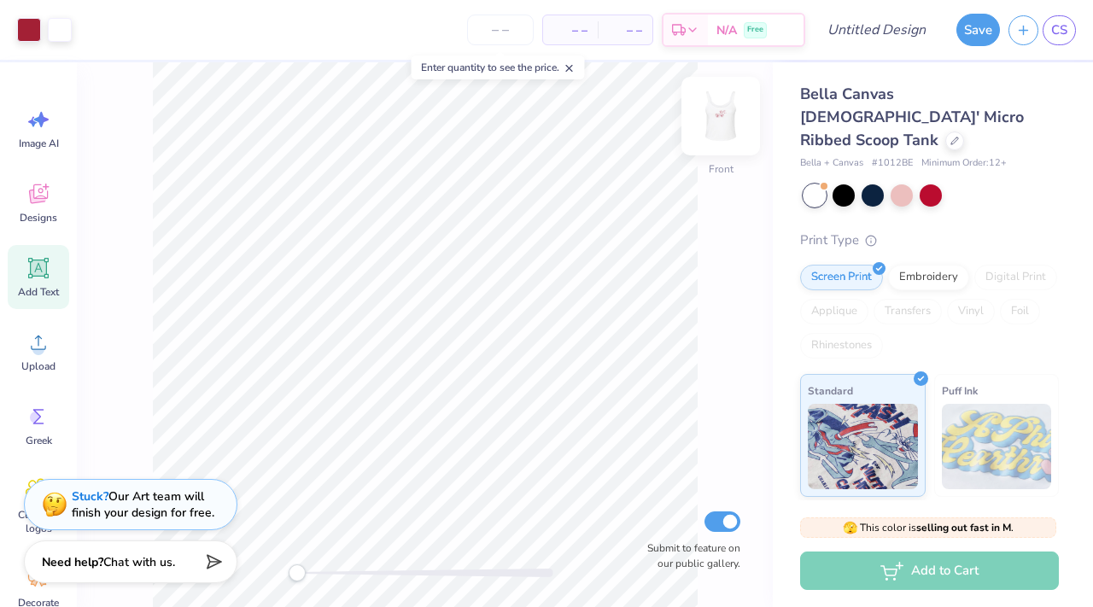
click at [724, 118] on img at bounding box center [721, 116] width 68 height 68
click at [724, 124] on img at bounding box center [721, 116] width 68 height 68
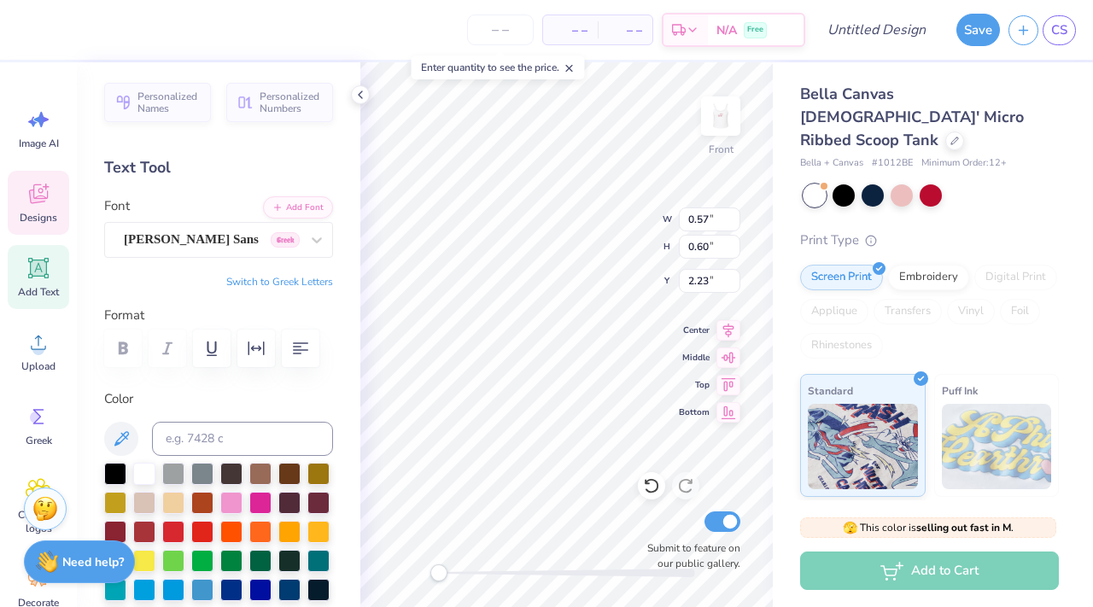
type textarea "W"
type input "0.62"
type input "0.55"
type input "2.14"
type textarea "H"
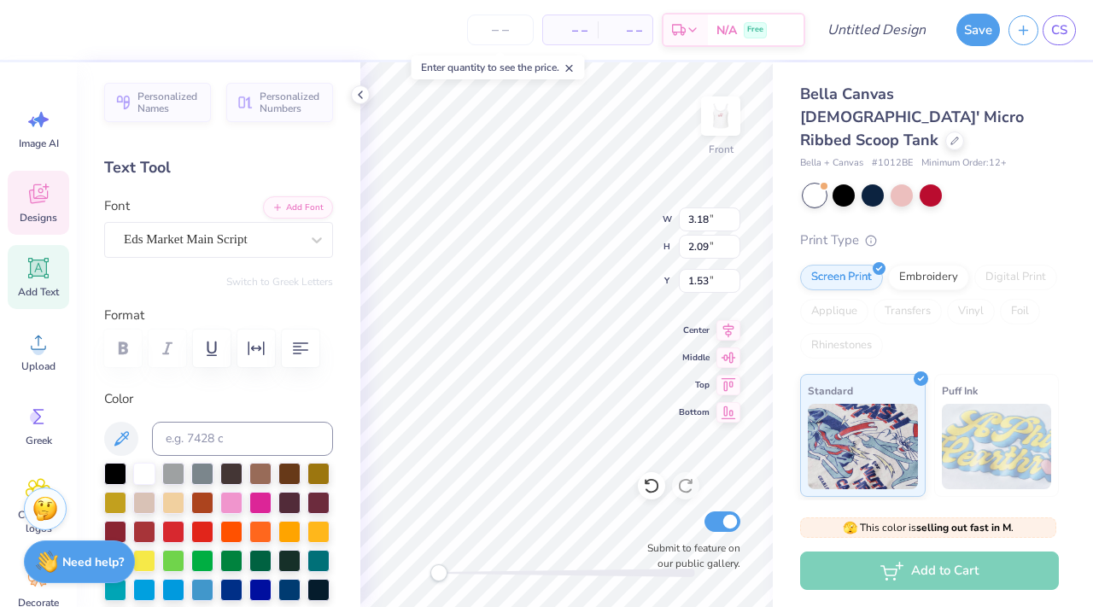
type textarea "C"
type textarea "Warner"
type textarea "O"
type textarea "Hall"
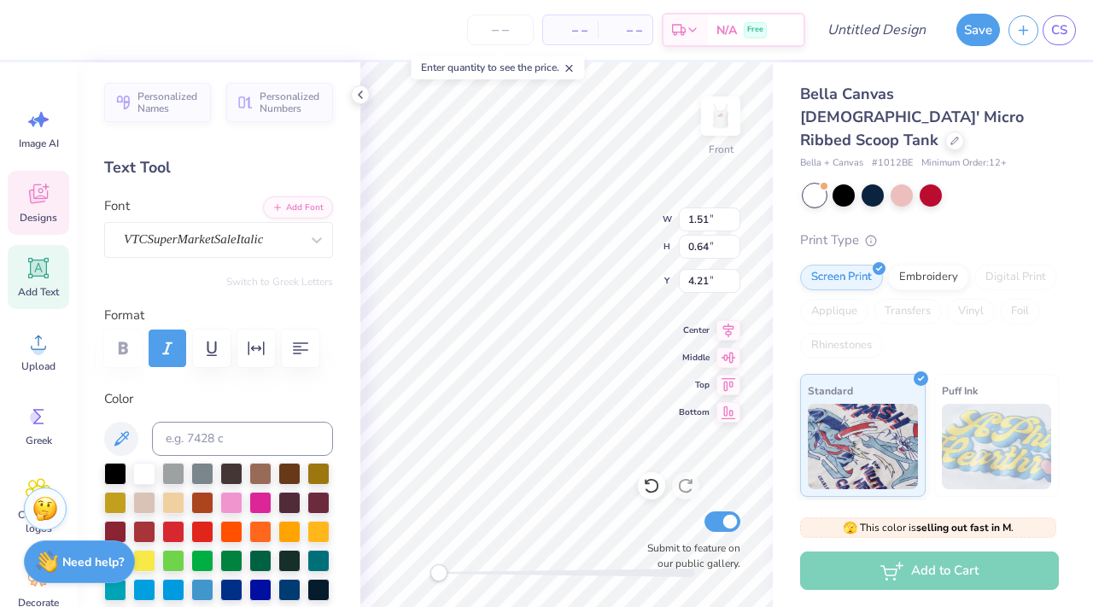
type textarea "EST. 1982"
type input "5.00"
type input "0.33"
type input "0.40"
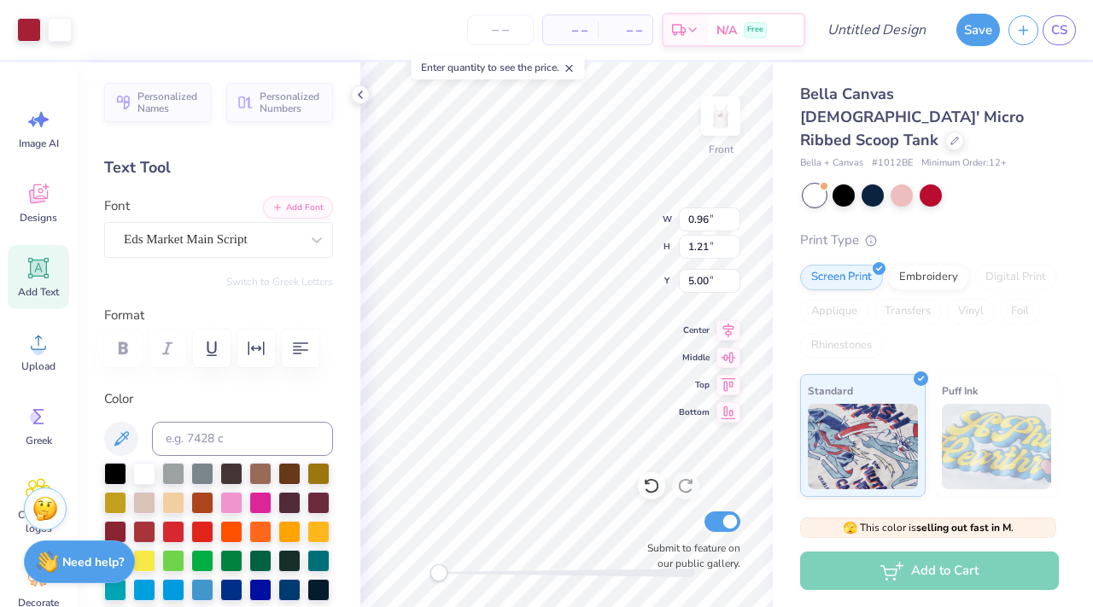
type input "5.45"
type input "4.94"
type input "3.09"
type input "3.16"
type input "0.33"
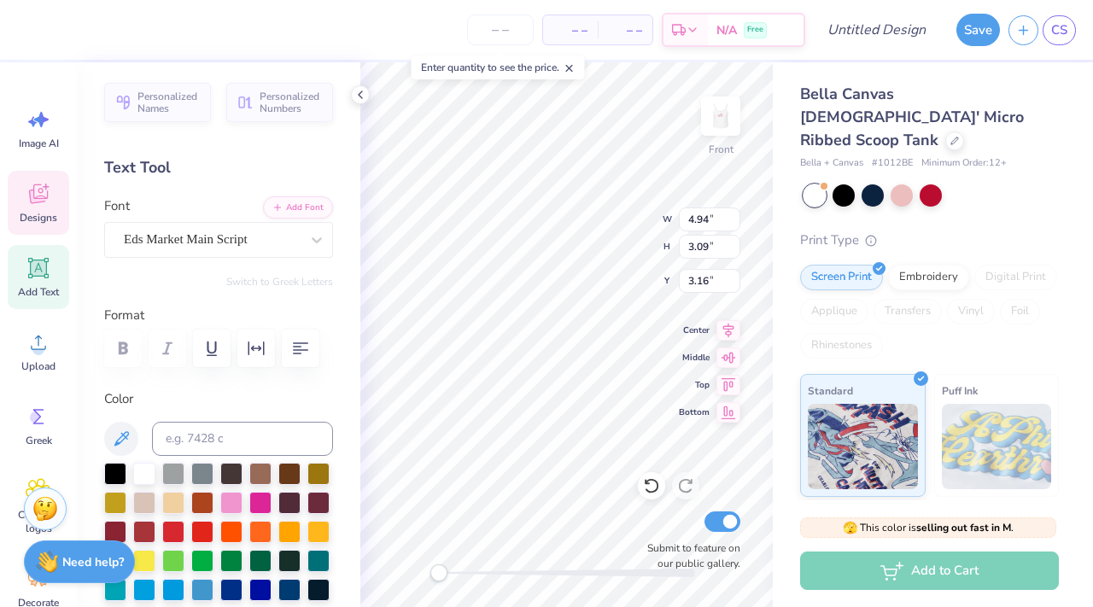
type input "0.40"
type input "5.45"
type input "0.09"
type input "0.12"
type input "5.73"
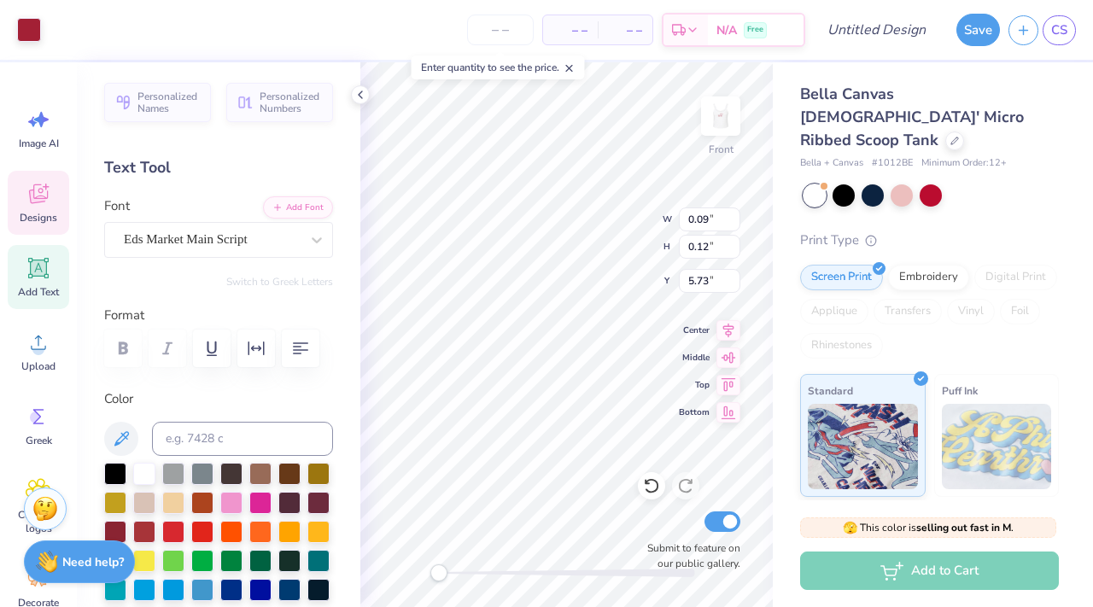
type input "4.94"
type input "3.09"
type input "3.12"
type input "4.94"
type input "3.09"
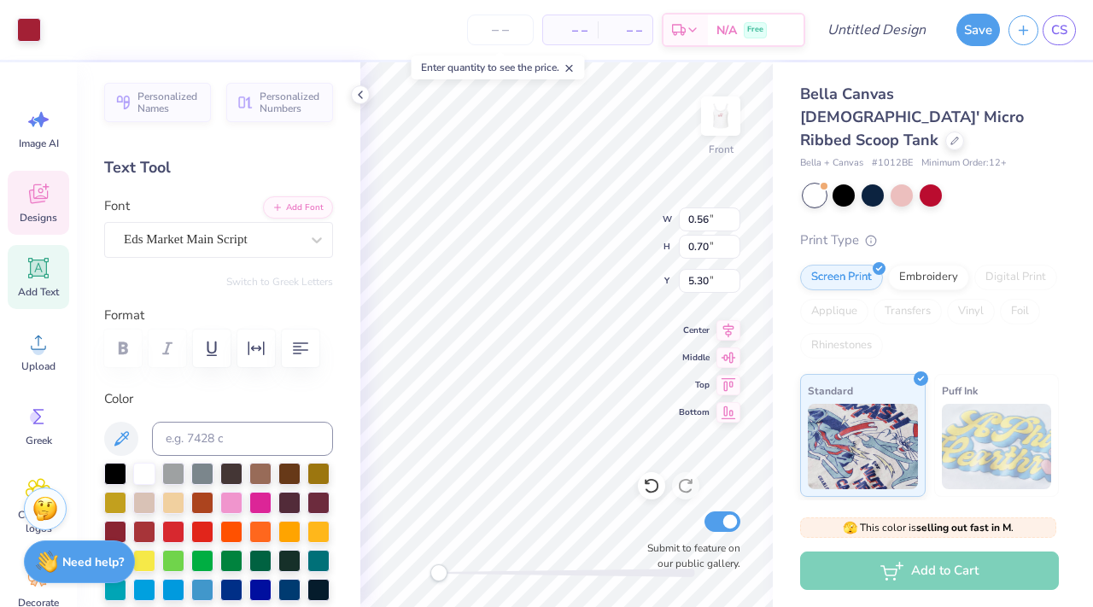
type input "2.95"
type input "4.94"
type input "3.09"
type input "3.45"
type input "4.94"
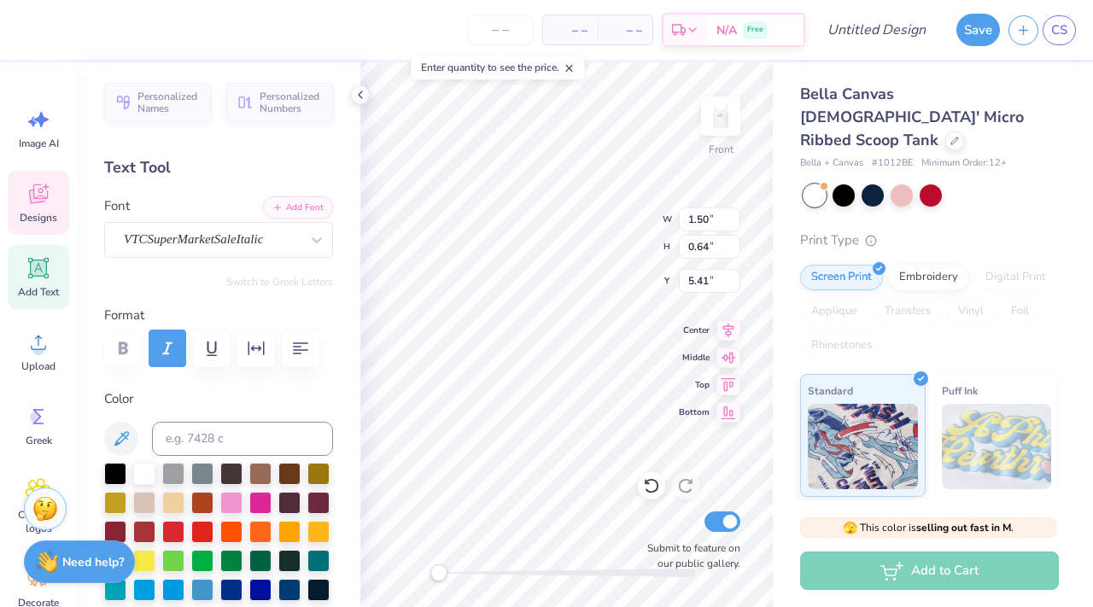
type input "3.09"
type input "3.45"
type input "2.74"
type input "2.26"
type input "2.23"
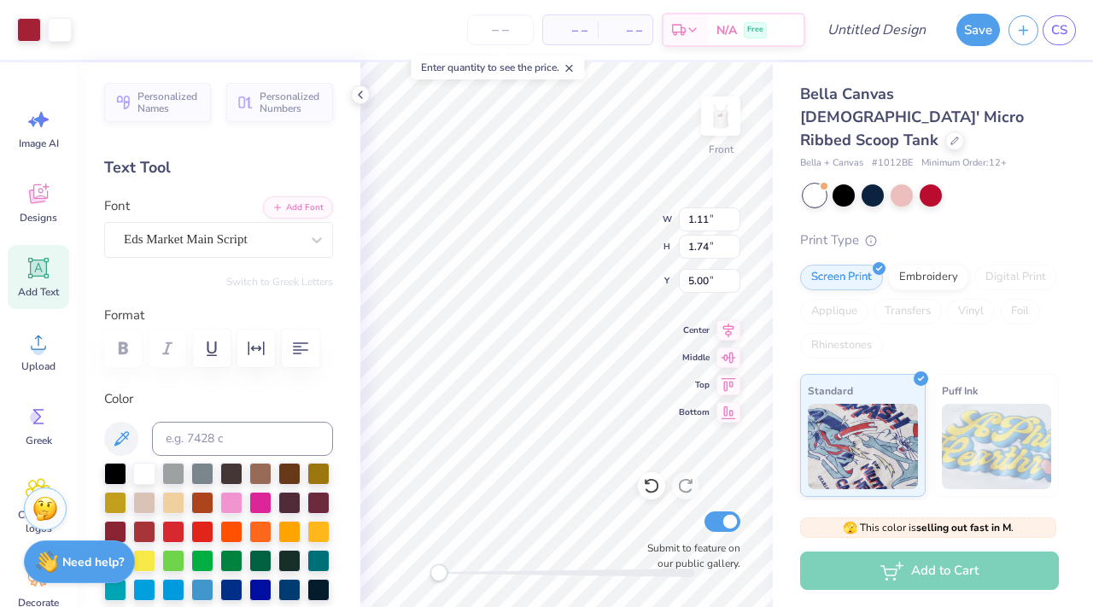
type input "4.48"
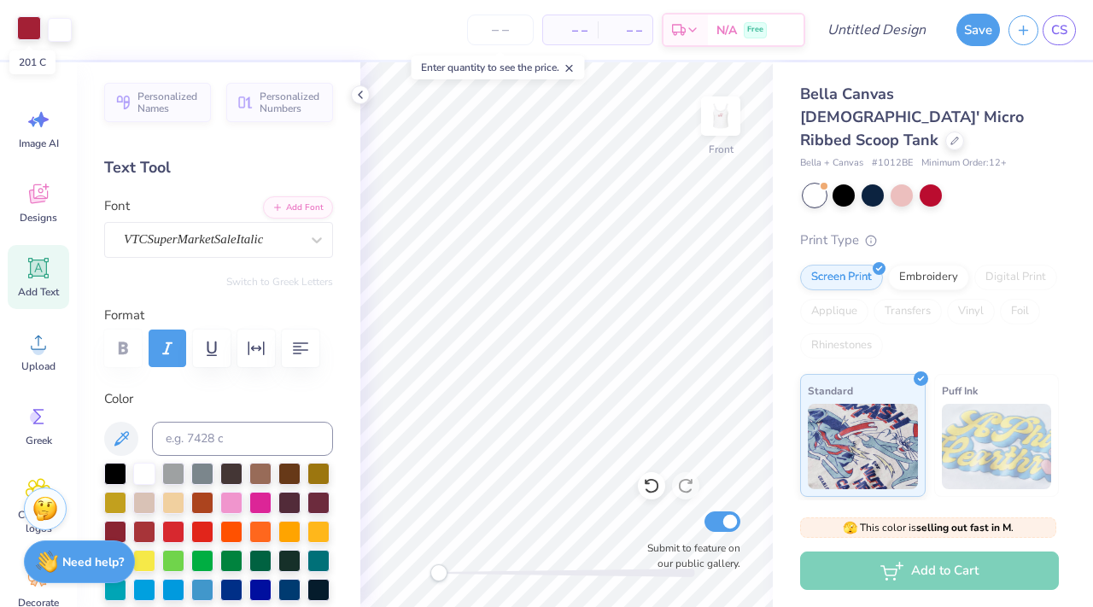
click at [19, 26] on div at bounding box center [29, 28] width 24 height 24
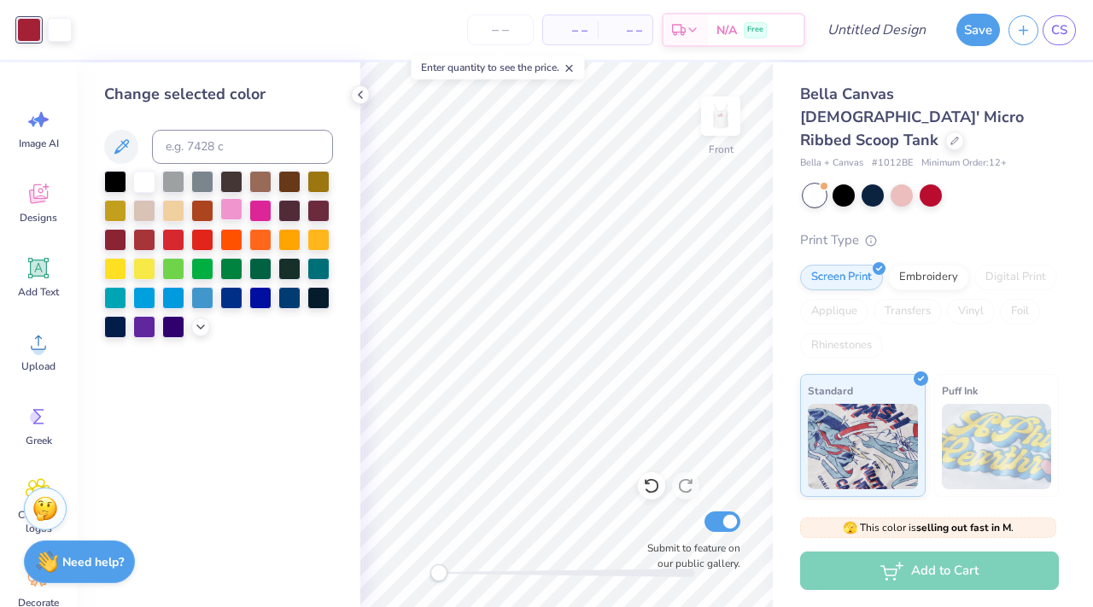
click at [228, 206] on div at bounding box center [231, 209] width 22 height 22
click at [724, 126] on img at bounding box center [721, 116] width 68 height 68
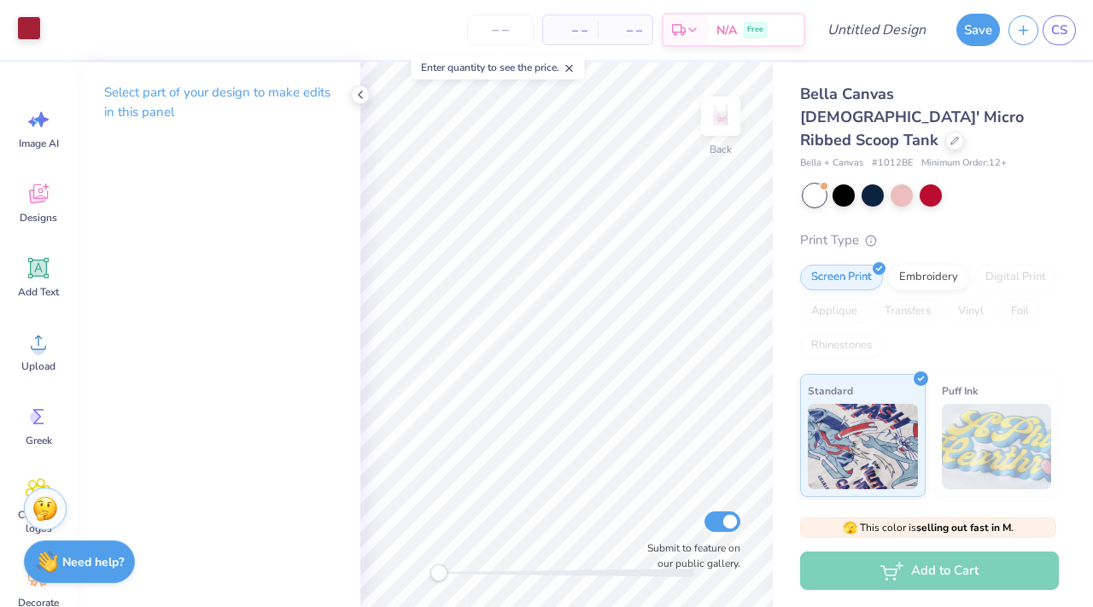
click at [32, 27] on div at bounding box center [29, 28] width 24 height 24
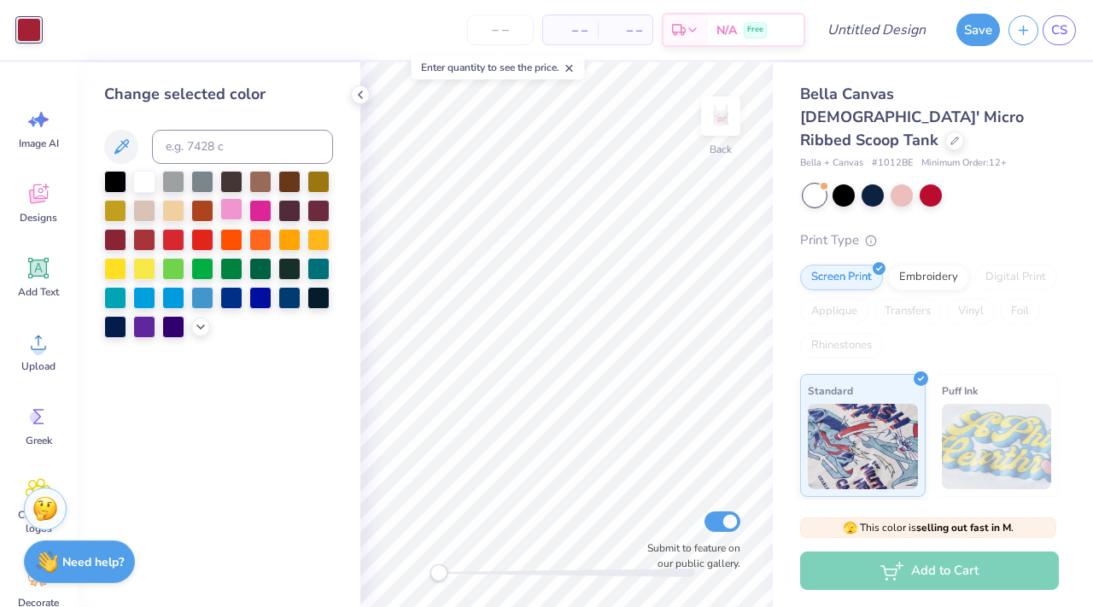
click at [233, 216] on div at bounding box center [231, 209] width 22 height 22
click at [360, 94] on icon at bounding box center [361, 95] width 14 height 14
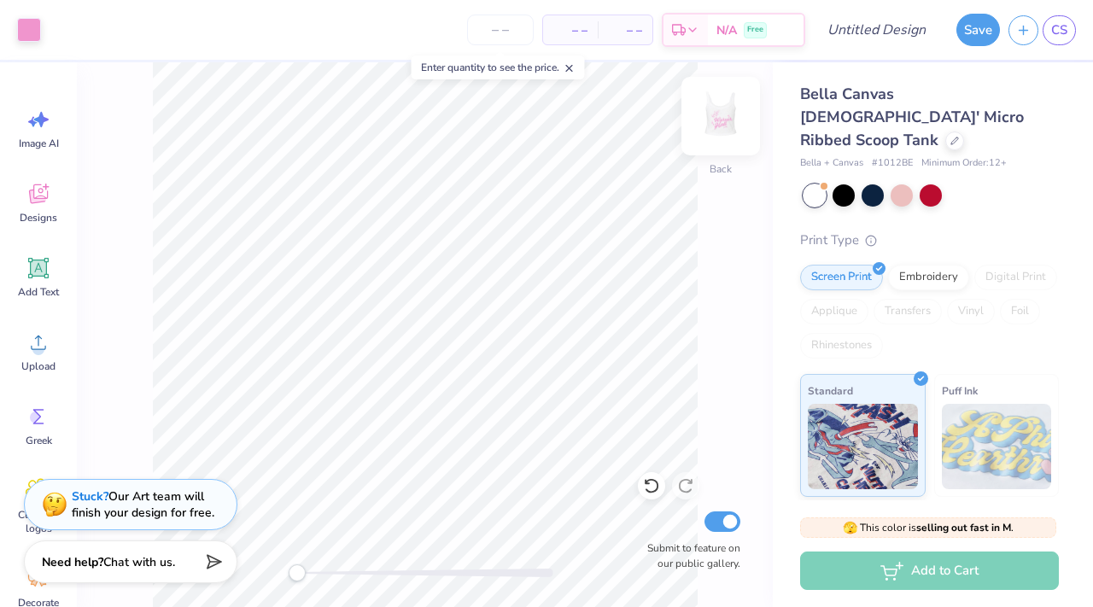
click at [719, 126] on img at bounding box center [721, 116] width 68 height 68
click at [718, 121] on img at bounding box center [721, 116] width 68 height 68
click at [856, 27] on input "Design Title" at bounding box center [898, 30] width 84 height 34
type input "Warner Tank"
click at [542, 26] on input "number" at bounding box center [542, 30] width 67 height 31
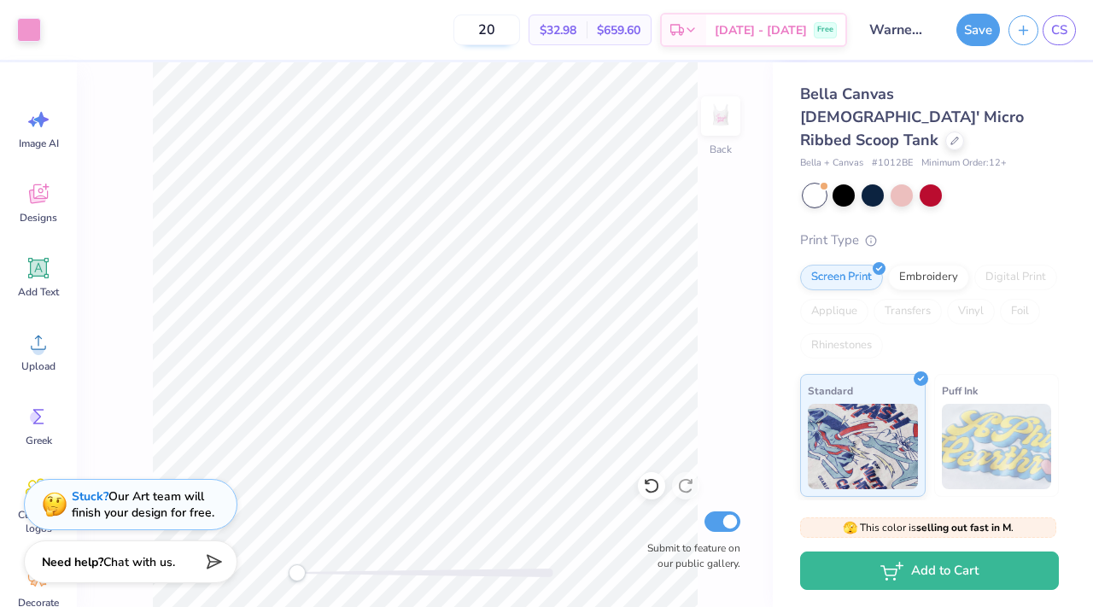
type input "2"
type input "1"
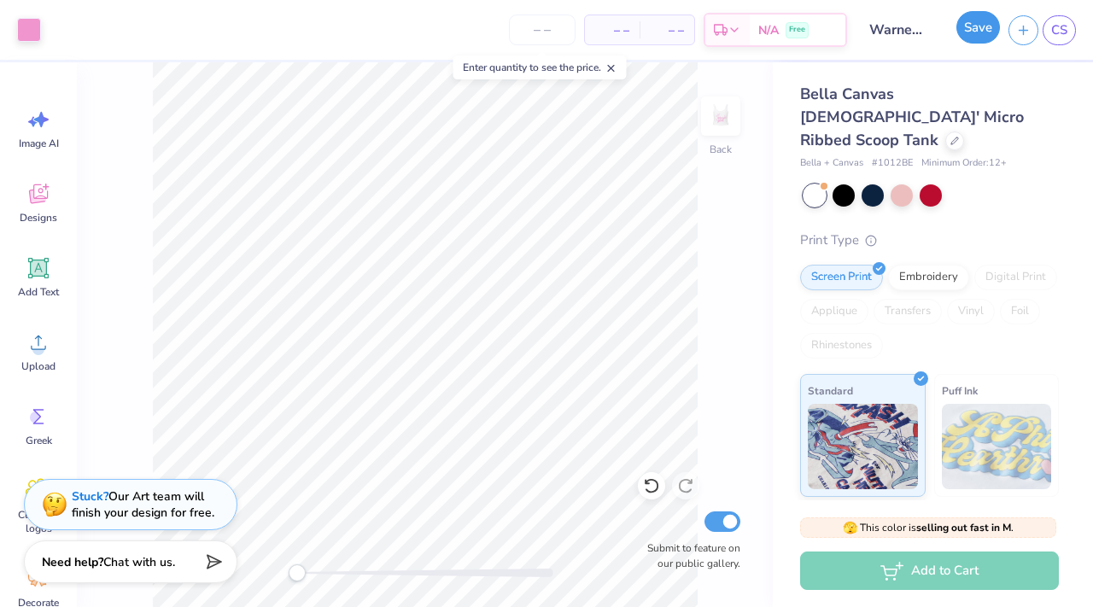
click at [973, 28] on button "Save" at bounding box center [979, 27] width 44 height 32
click at [973, 28] on div "Save" at bounding box center [979, 30] width 44 height 32
click at [988, 15] on div "Save" at bounding box center [979, 30] width 44 height 32
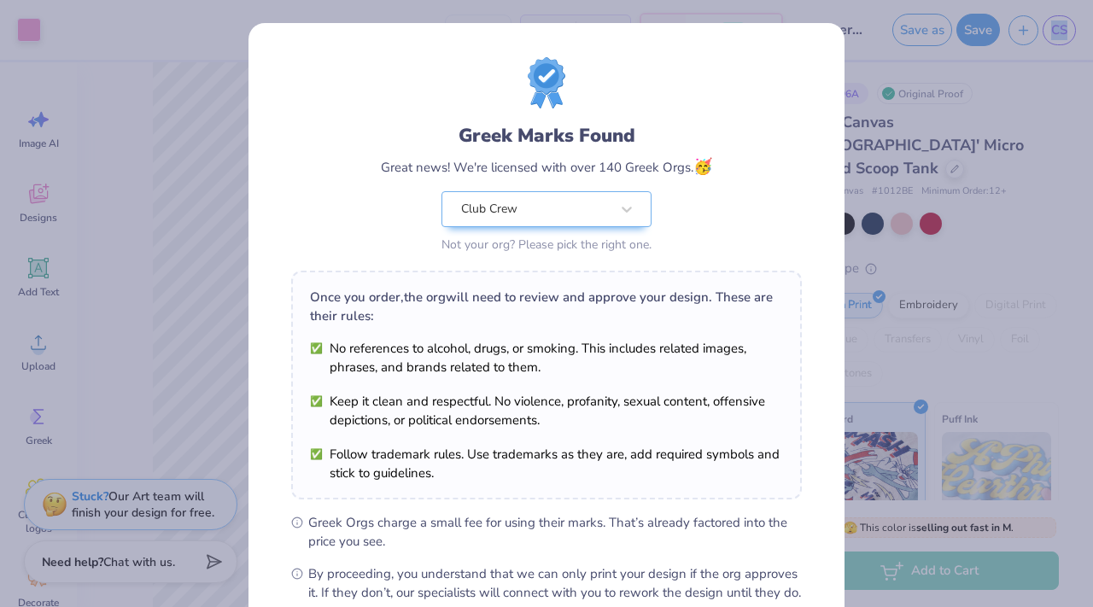
scroll to position [192, 0]
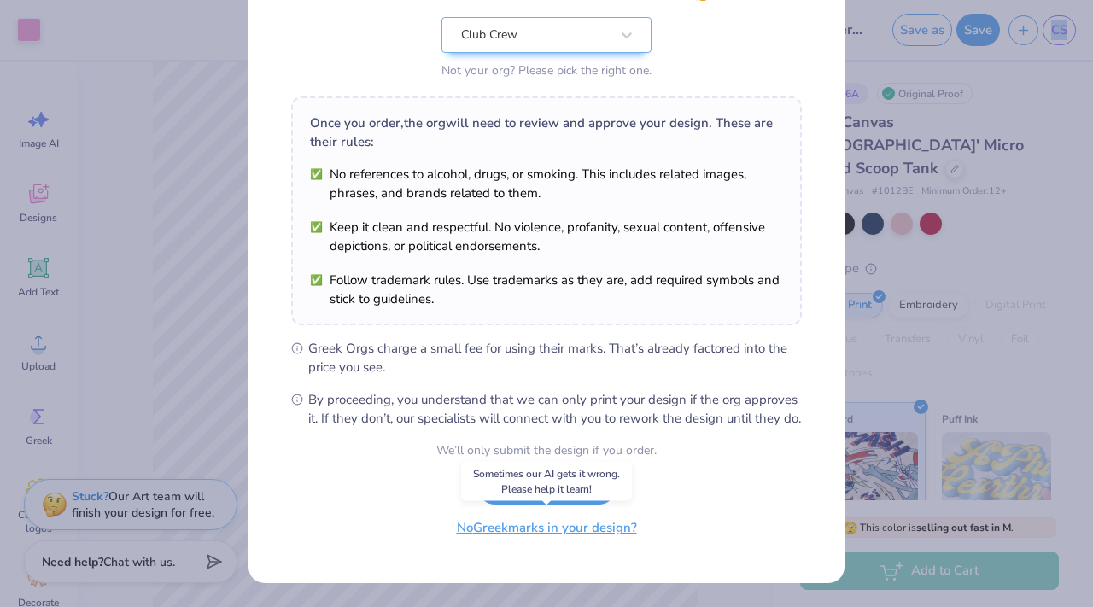
click at [513, 530] on button "No Greek marks in your design?" at bounding box center [546, 528] width 209 height 35
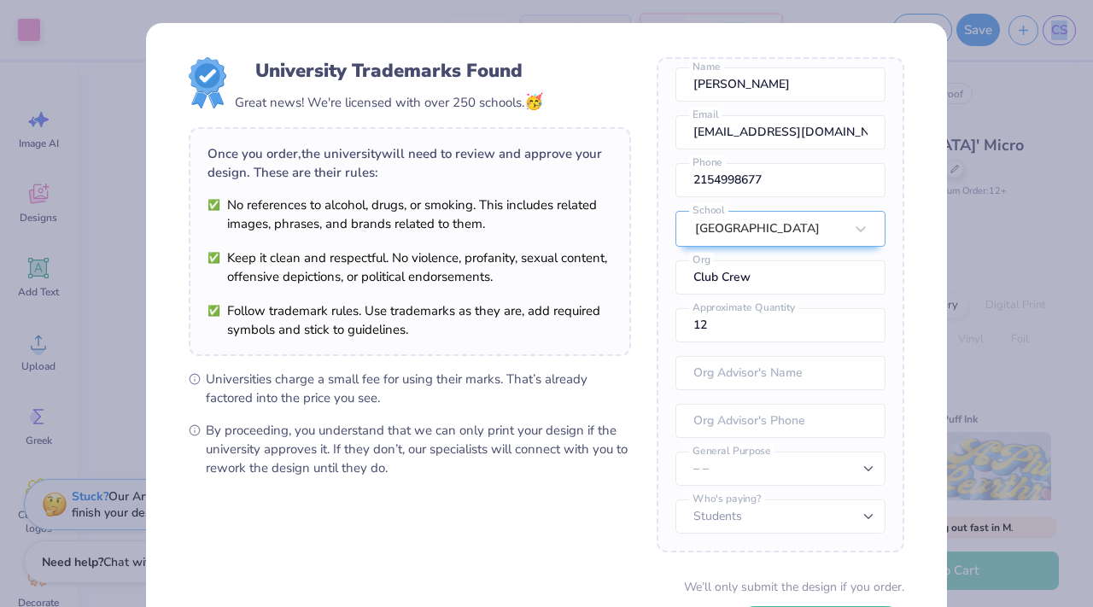
scroll to position [116, 0]
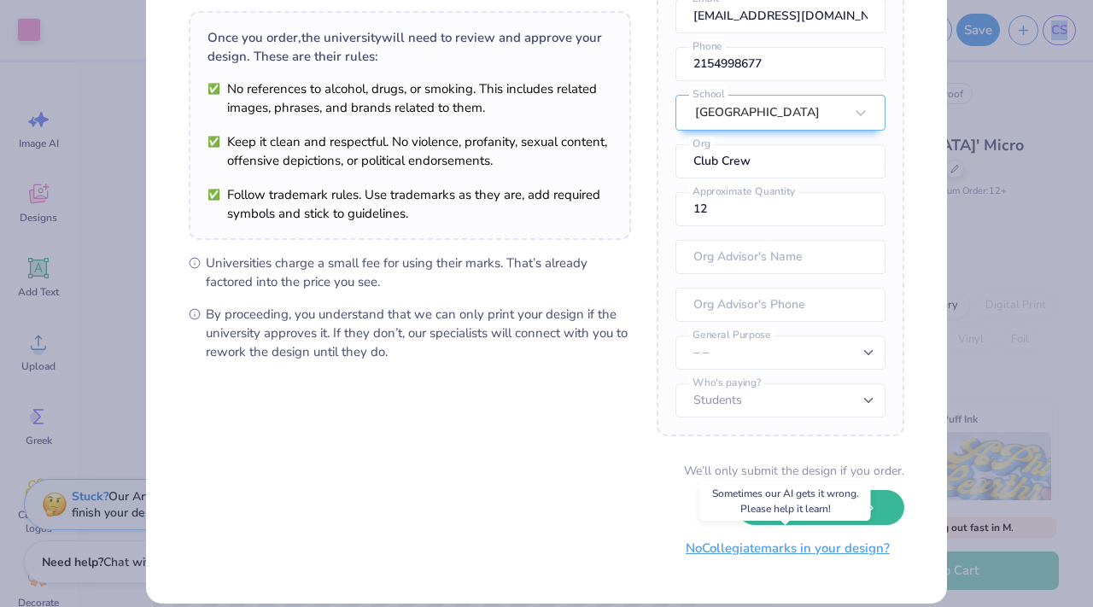
click at [736, 552] on button "No Collegiate marks in your design?" at bounding box center [787, 548] width 233 height 35
